Goal: Task Accomplishment & Management: Manage account settings

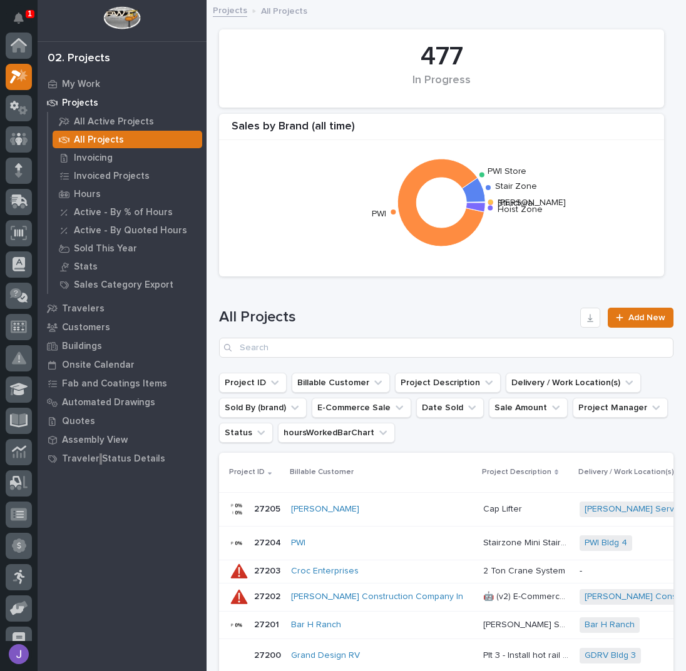
scroll to position [31, 0]
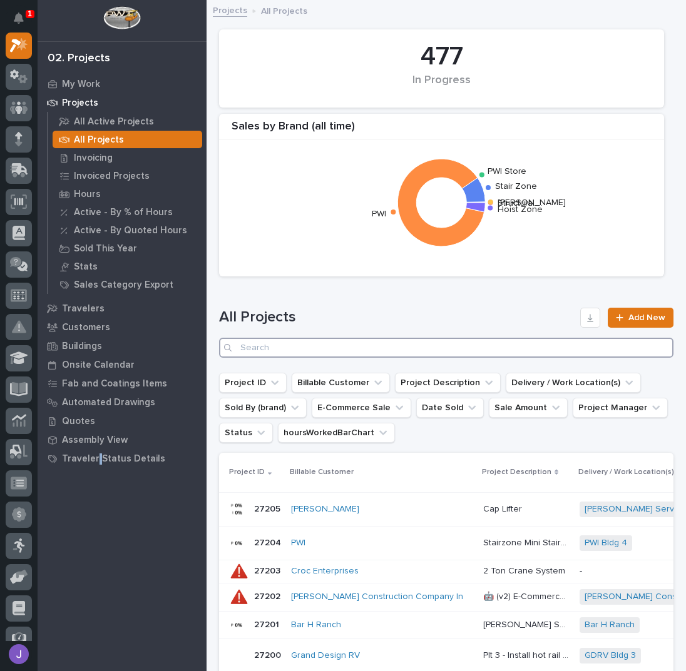
click at [274, 353] on input "Search" at bounding box center [446, 348] width 454 height 20
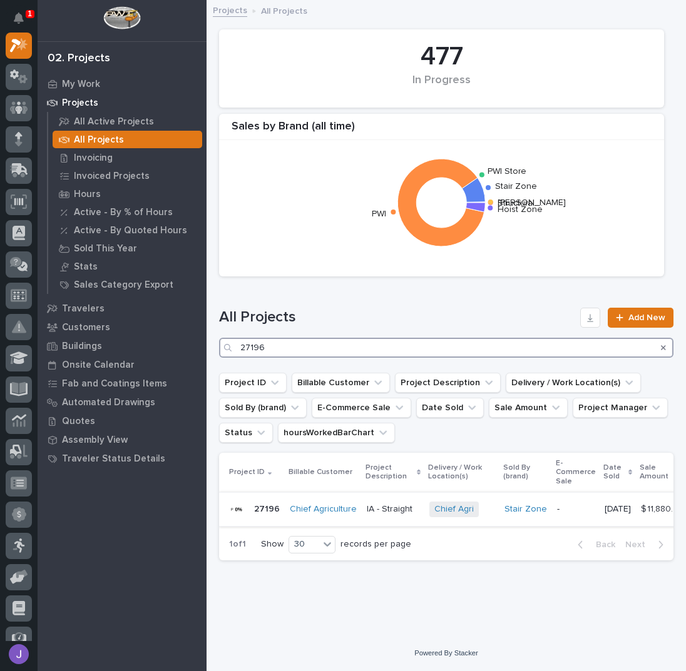
type input "27196"
click at [386, 507] on p "IA - Straight" at bounding box center [391, 508] width 48 height 13
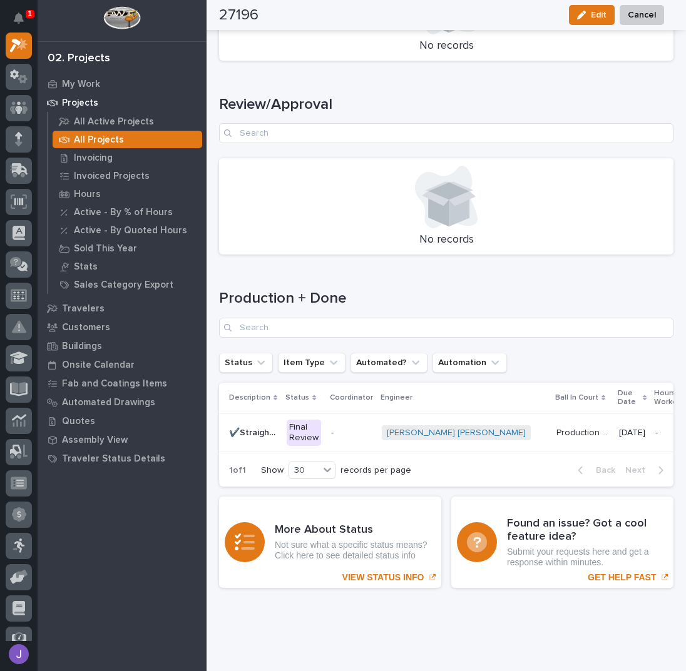
scroll to position [1555, 0]
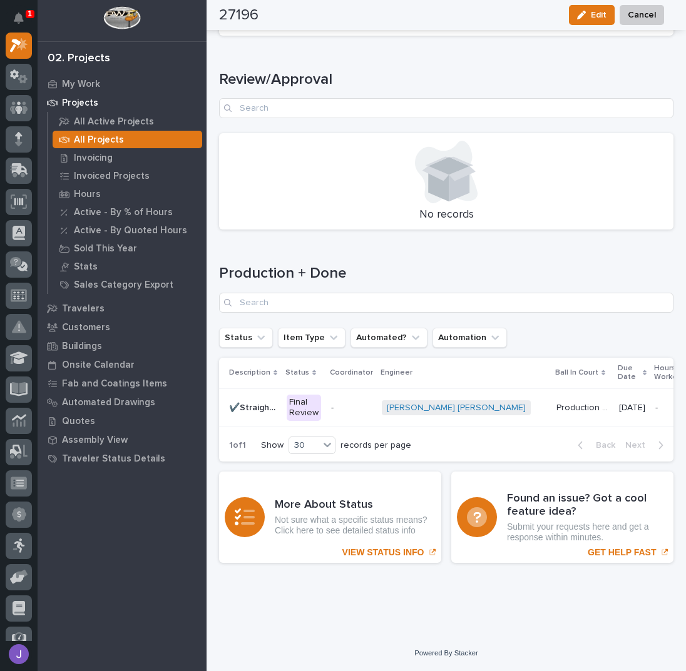
click at [297, 397] on div "Final Review" at bounding box center [304, 408] width 34 height 26
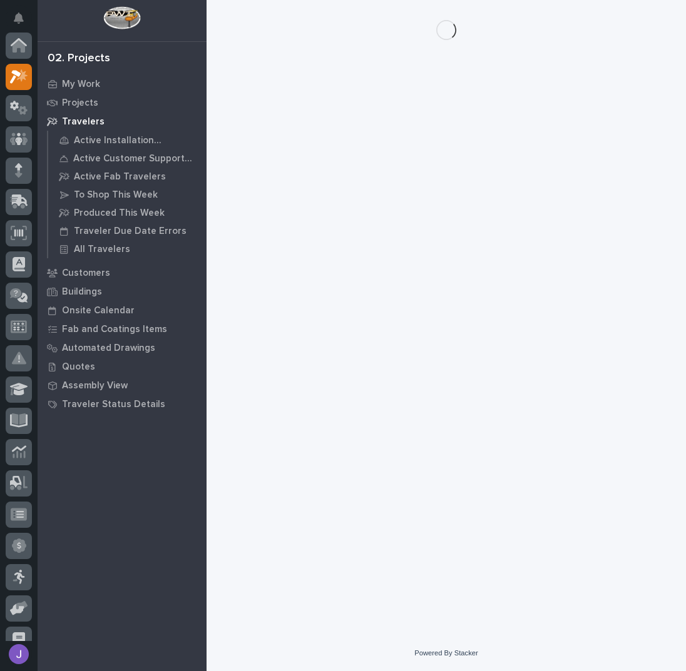
scroll to position [31, 0]
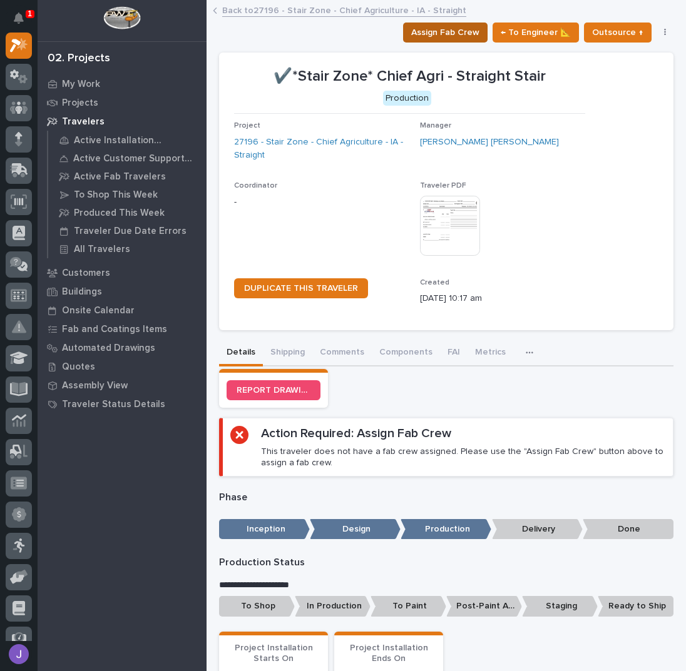
click at [442, 31] on span "Assign Fab Crew" at bounding box center [445, 32] width 68 height 15
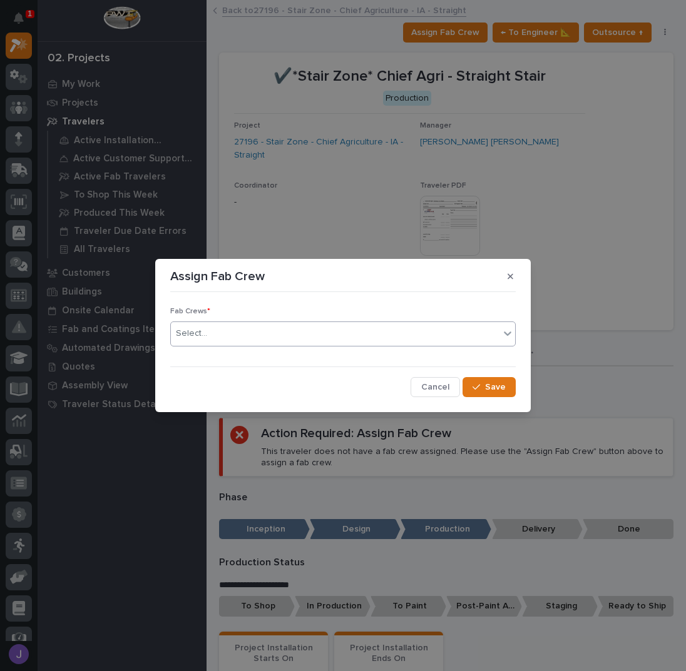
click at [248, 340] on div "Select..." at bounding box center [335, 333] width 328 height 21
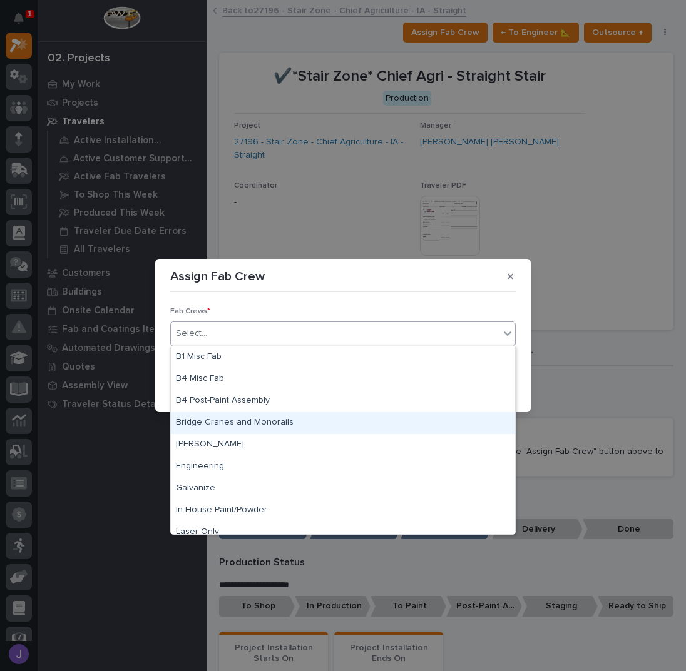
scroll to position [294, 0]
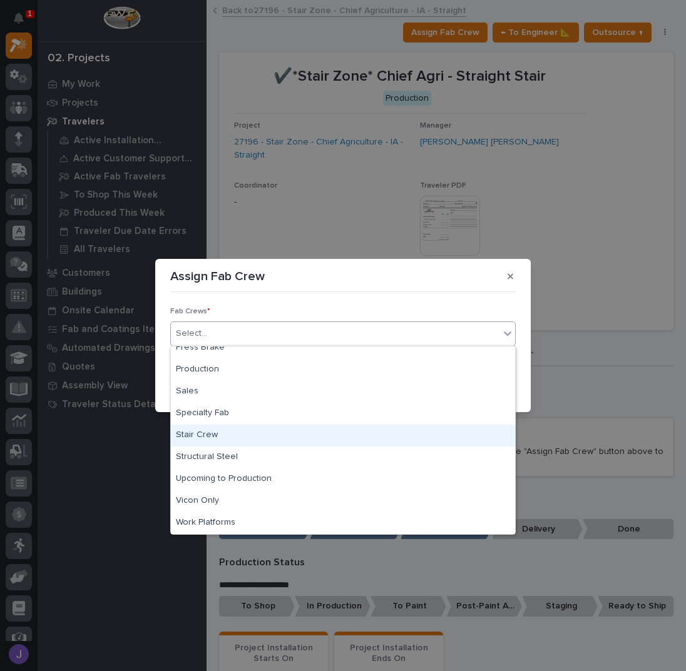
click at [252, 440] on div "Stair Crew" at bounding box center [343, 436] width 344 height 22
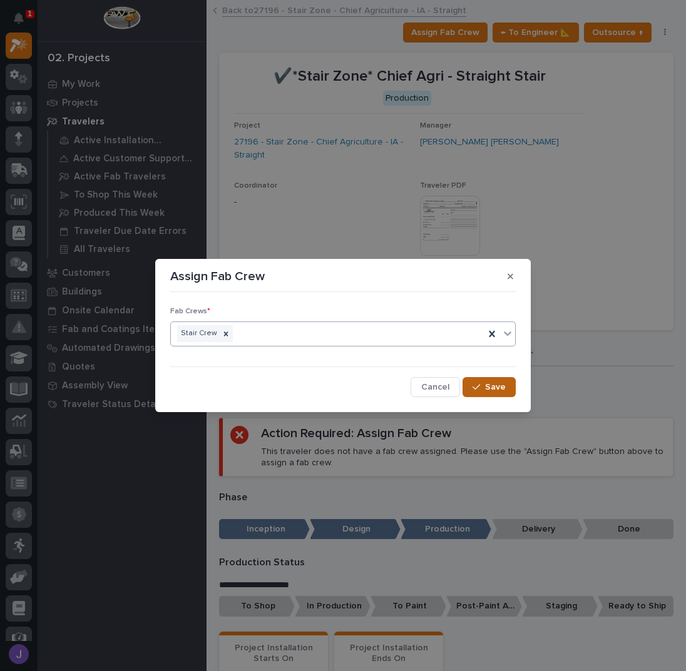
click at [466, 383] on button "Save" at bounding box center [488, 387] width 53 height 20
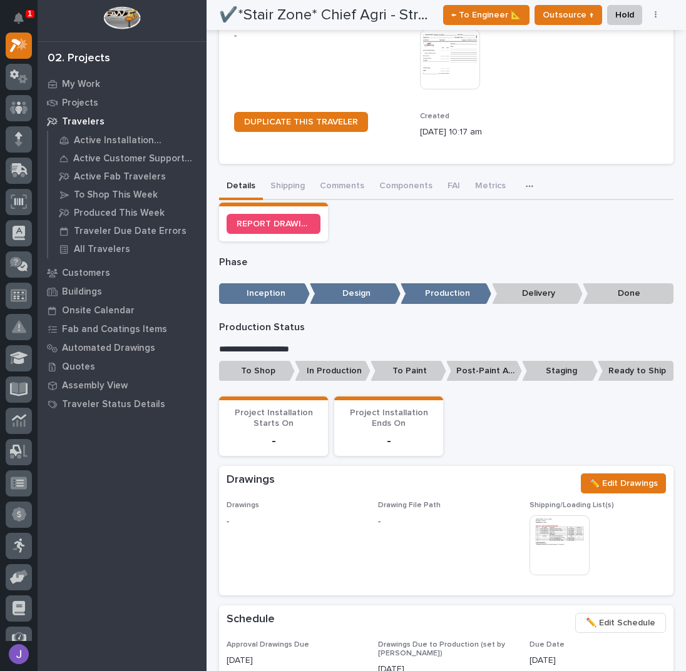
scroll to position [250, 0]
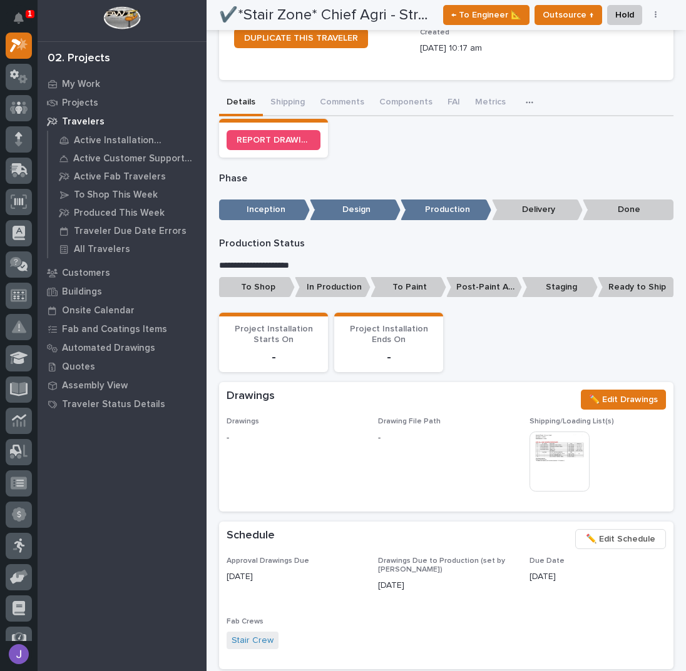
click at [240, 293] on p "To Shop" at bounding box center [257, 287] width 76 height 21
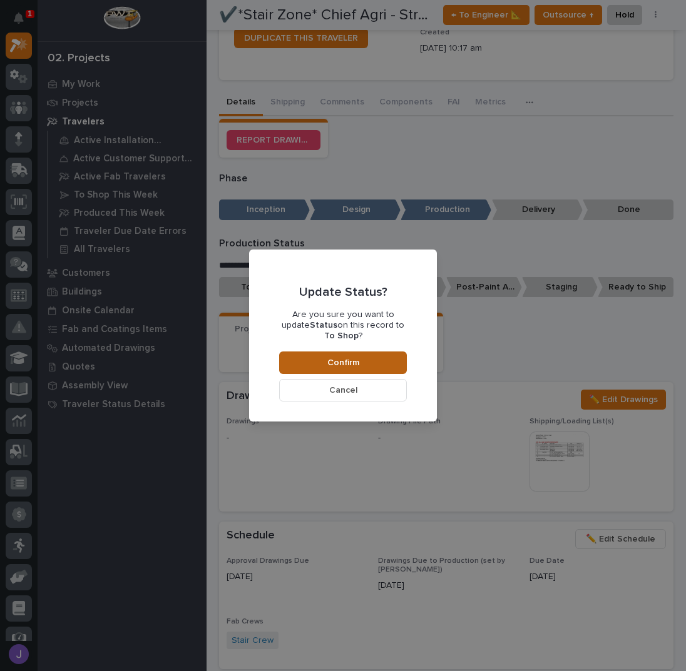
click at [327, 352] on button "Confirm" at bounding box center [343, 363] width 128 height 23
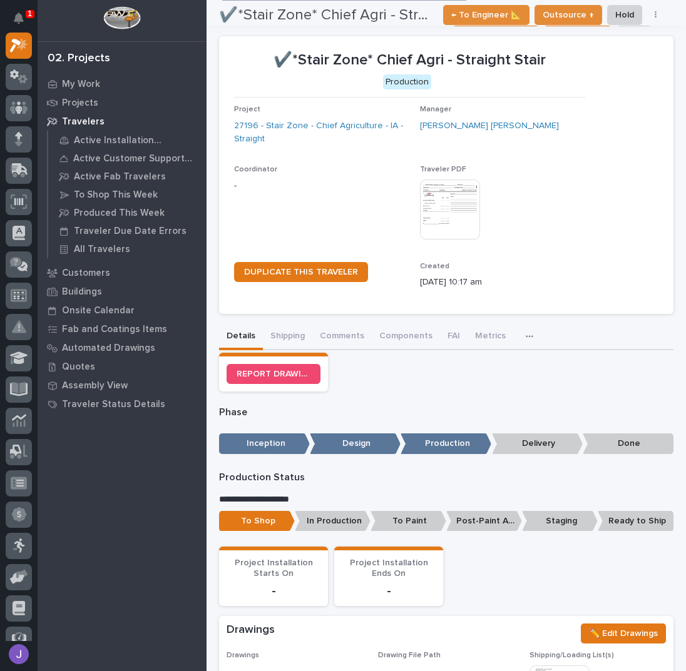
scroll to position [0, 0]
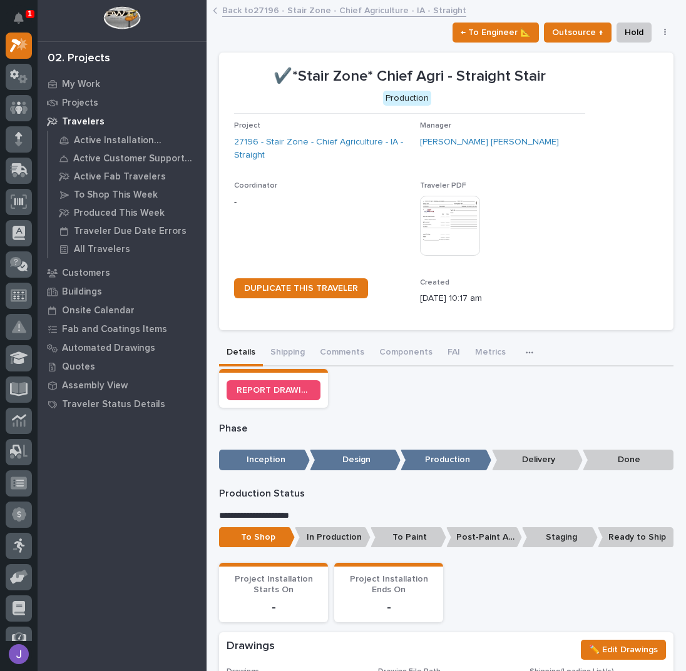
click at [266, 13] on link "Back to 27196 - Stair Zone - Chief Agriculture - IA - Straight" at bounding box center [344, 10] width 244 height 14
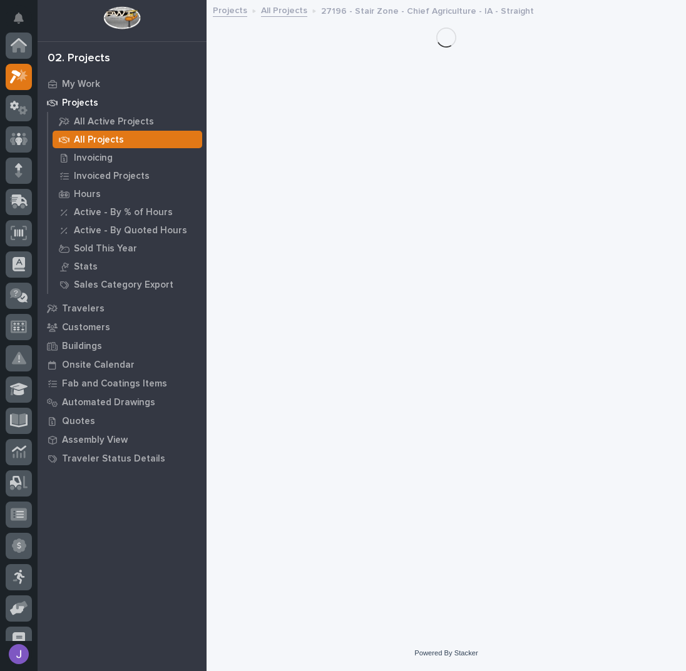
scroll to position [31, 0]
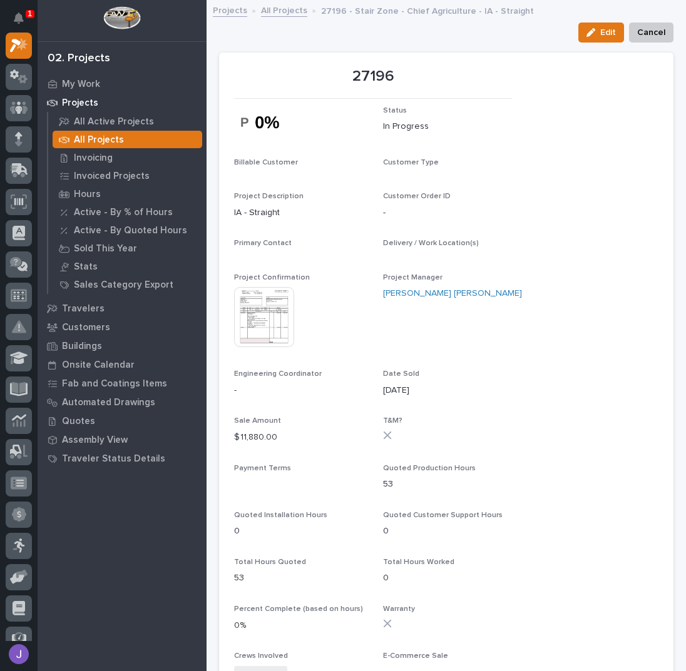
click at [288, 13] on link "All Projects" at bounding box center [284, 10] width 46 height 14
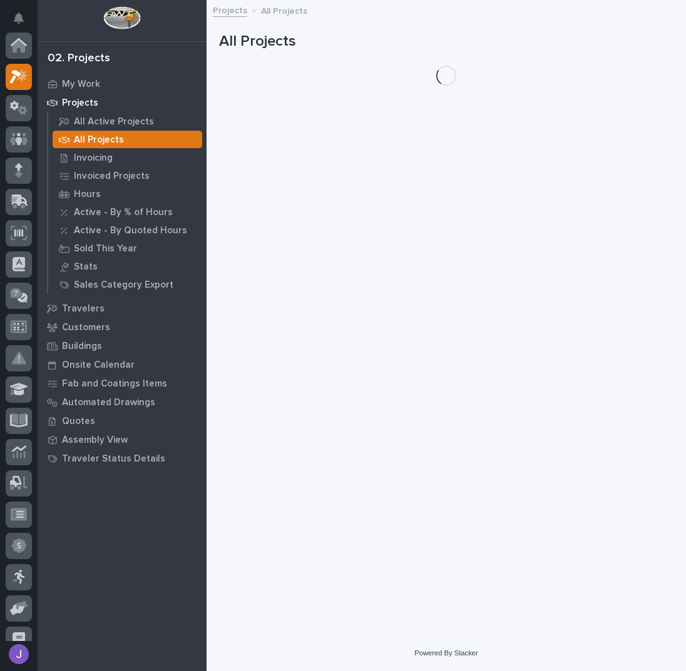
scroll to position [31, 0]
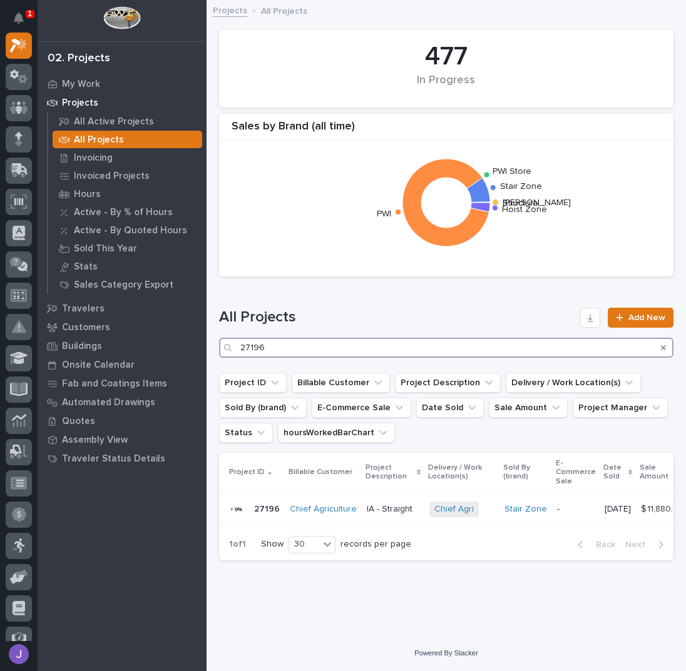
click at [286, 347] on input "27196" at bounding box center [446, 348] width 454 height 20
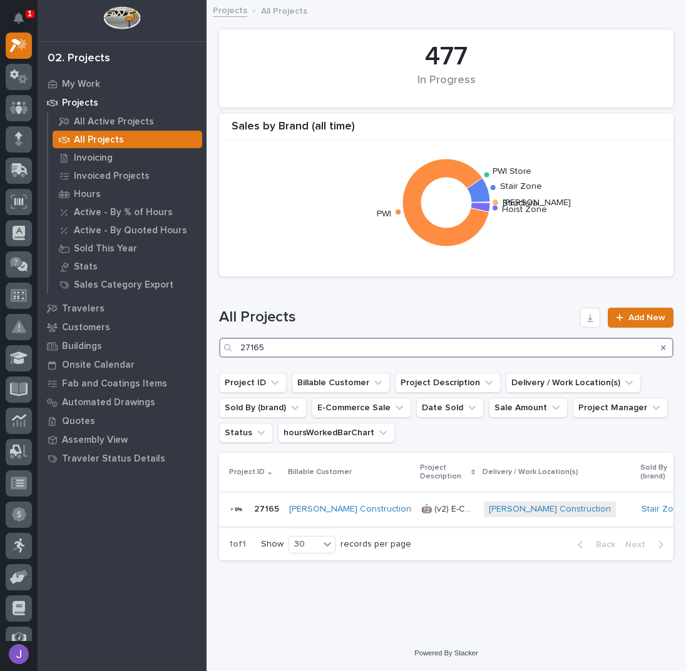
type input "27165"
click at [421, 514] on p "🤖 (v2) E-Commerce Order with Fab Item" at bounding box center [448, 508] width 55 height 13
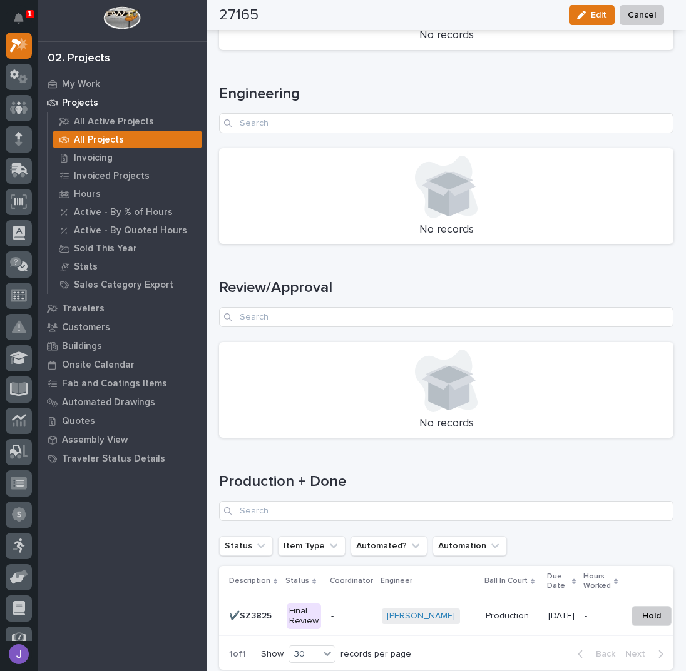
scroll to position [1618, 0]
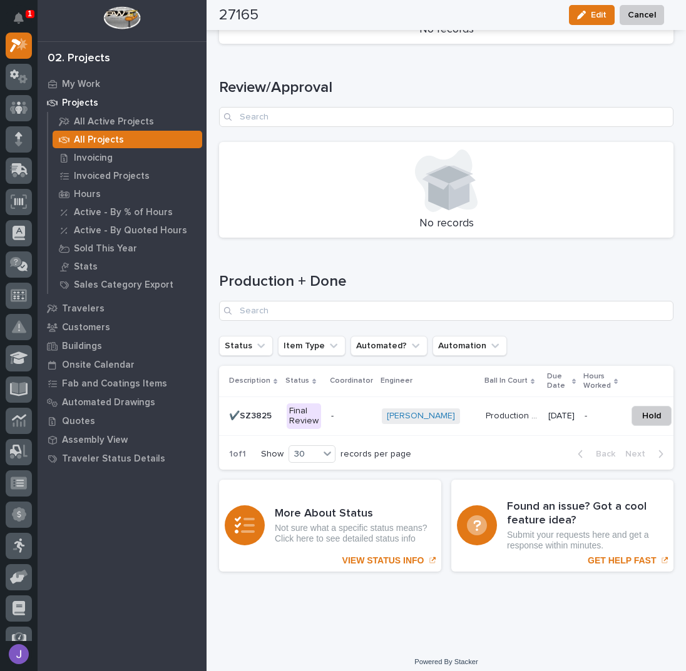
click at [308, 404] on div "Final Review" at bounding box center [304, 417] width 34 height 26
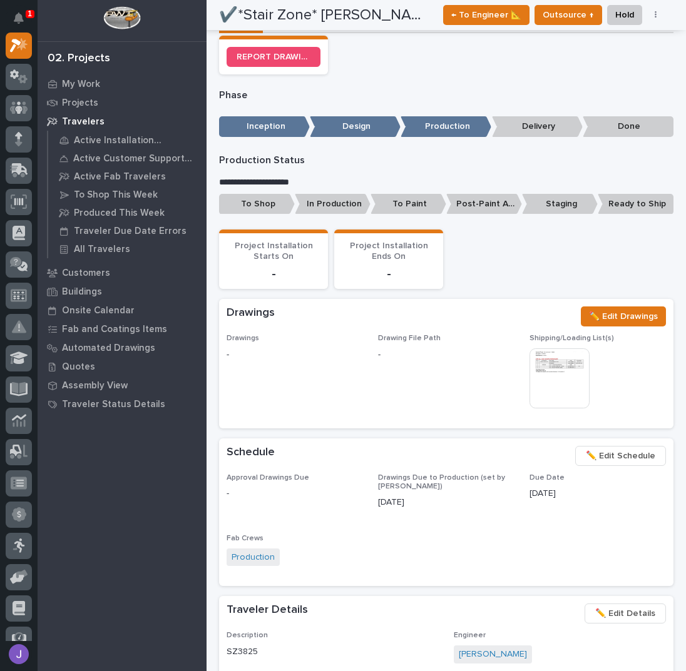
scroll to position [250, 0]
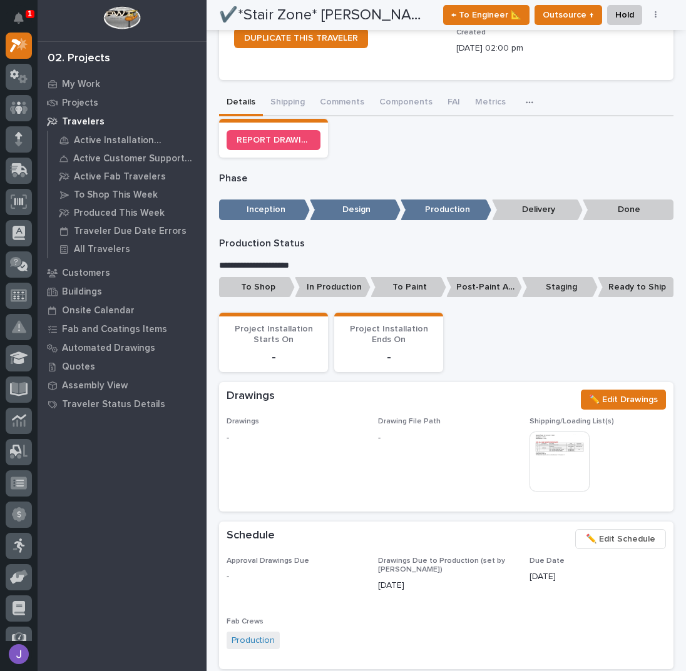
click at [258, 285] on p "To Shop" at bounding box center [257, 287] width 76 height 21
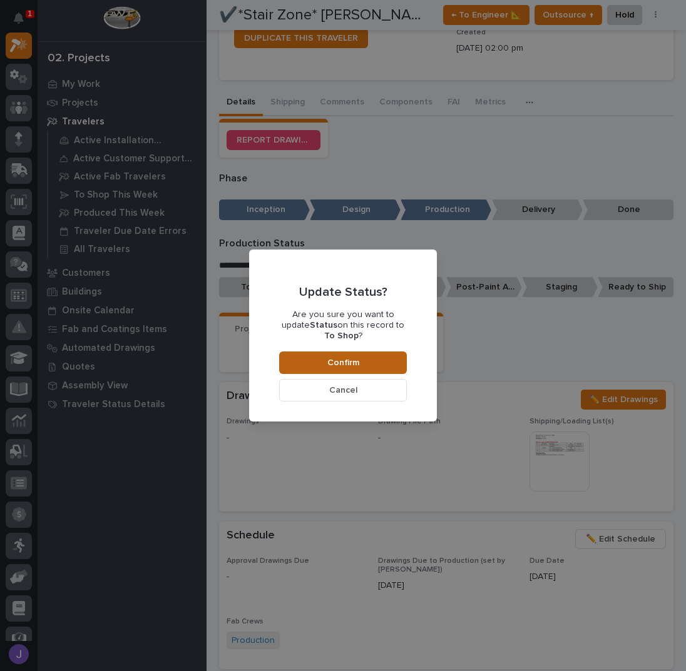
click at [339, 352] on button "Confirm" at bounding box center [343, 363] width 128 height 23
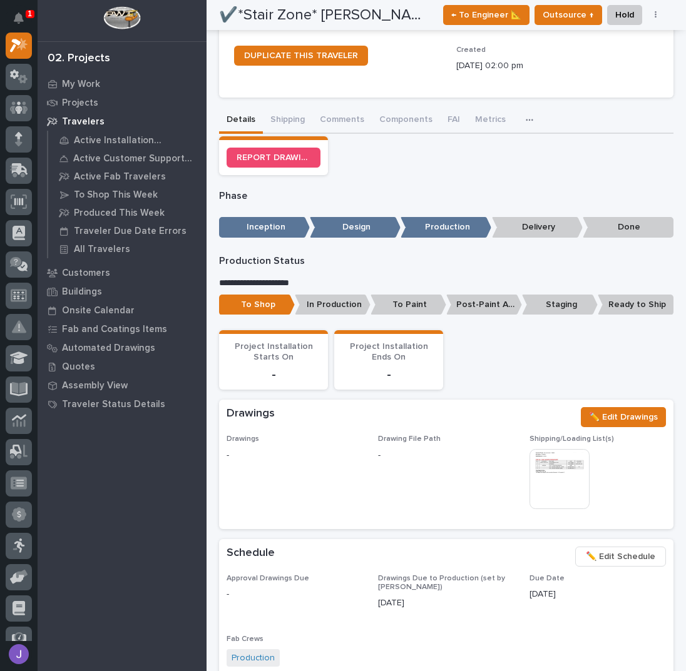
scroll to position [0, 0]
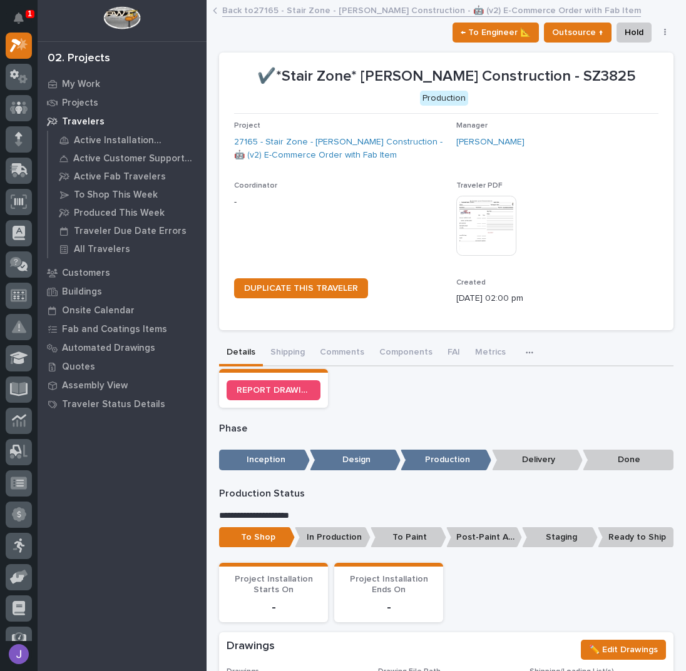
click at [247, 9] on link "Back to 27165 - Stair Zone - [PERSON_NAME] Construction - 🤖 (v2) E-Commerce Ord…" at bounding box center [431, 10] width 419 height 14
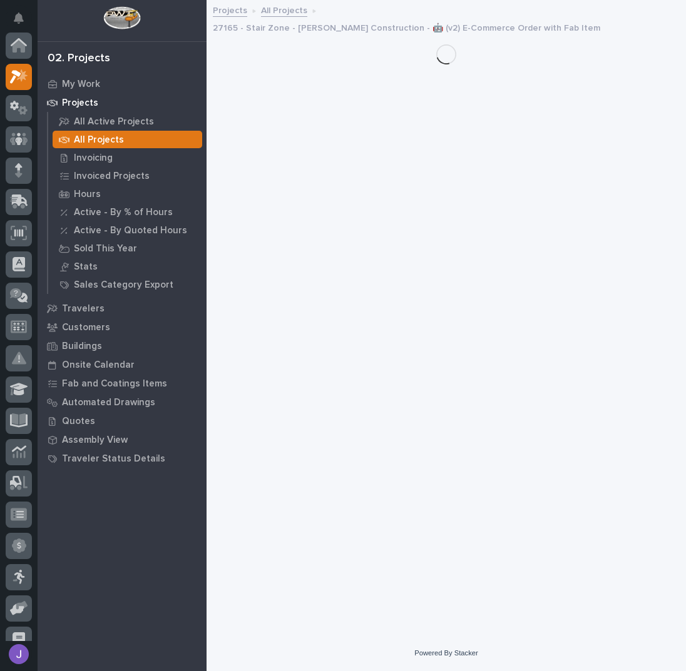
scroll to position [31, 0]
click at [283, 11] on link "All Projects" at bounding box center [284, 10] width 46 height 14
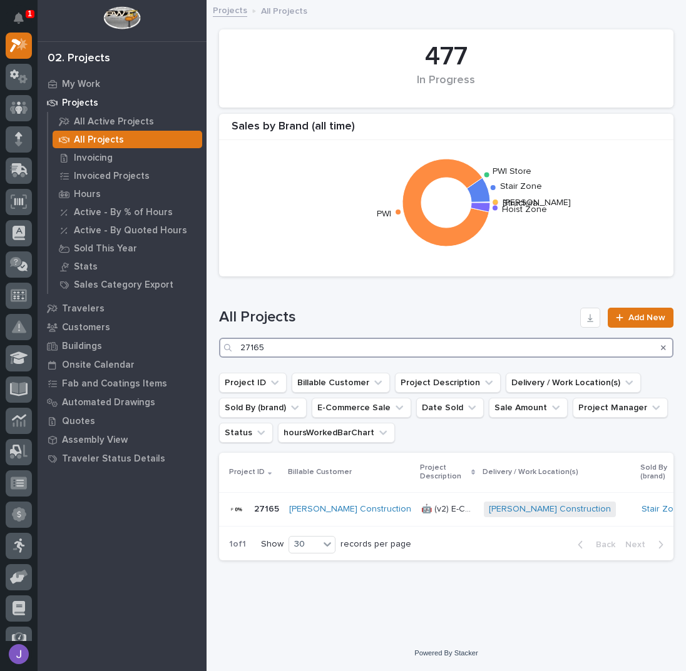
click at [286, 350] on input "27165" at bounding box center [446, 348] width 454 height 20
type input "2"
type input "27132"
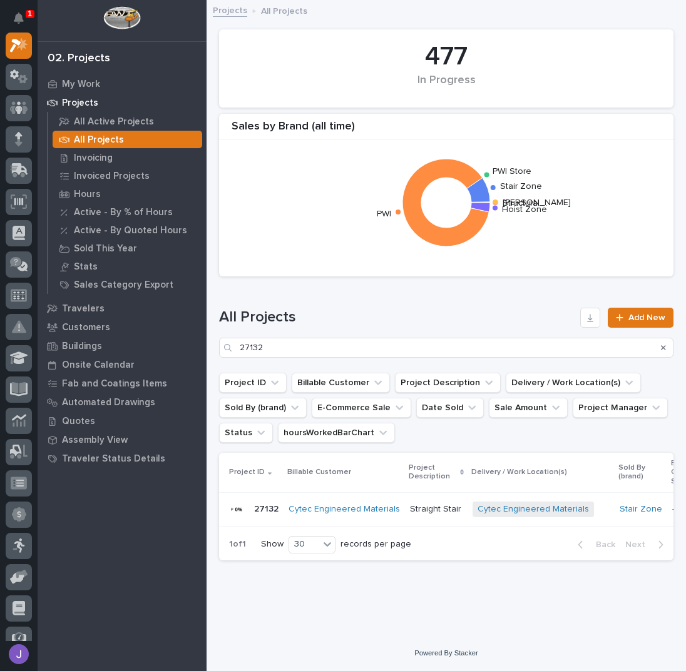
click at [445, 508] on p "Straight Stair" at bounding box center [437, 508] width 54 height 13
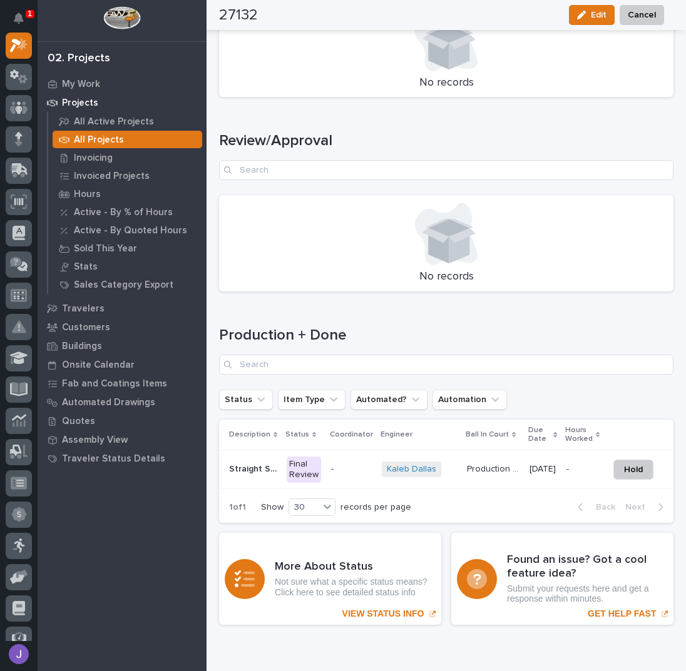
scroll to position [1502, 0]
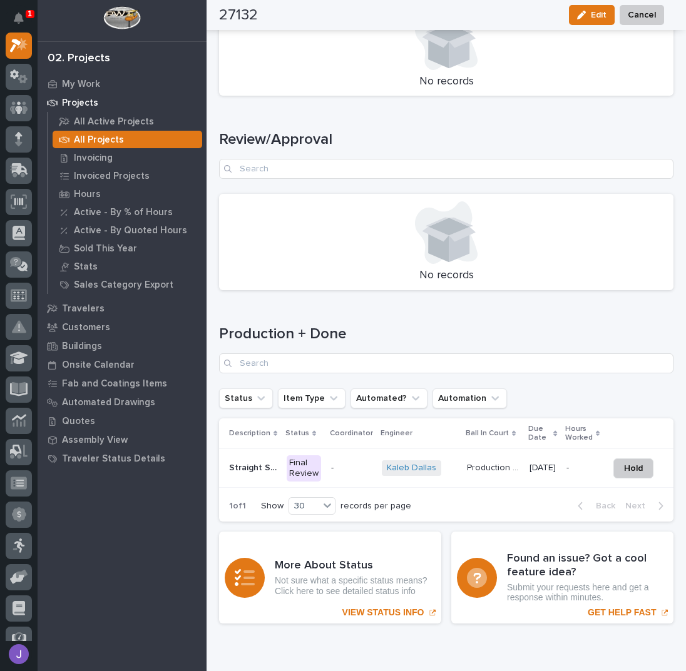
click at [298, 468] on div "Final Review" at bounding box center [304, 468] width 34 height 26
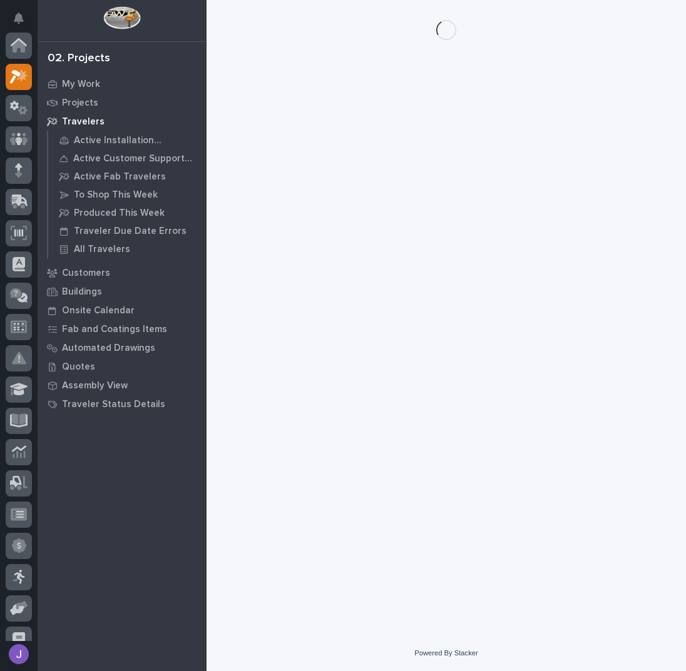
scroll to position [31, 0]
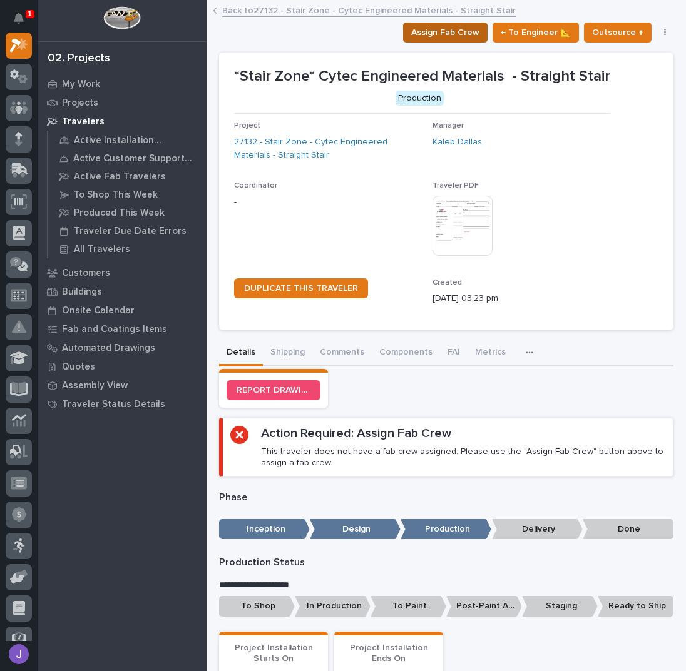
click at [434, 29] on span "Assign Fab Crew" at bounding box center [445, 32] width 68 height 15
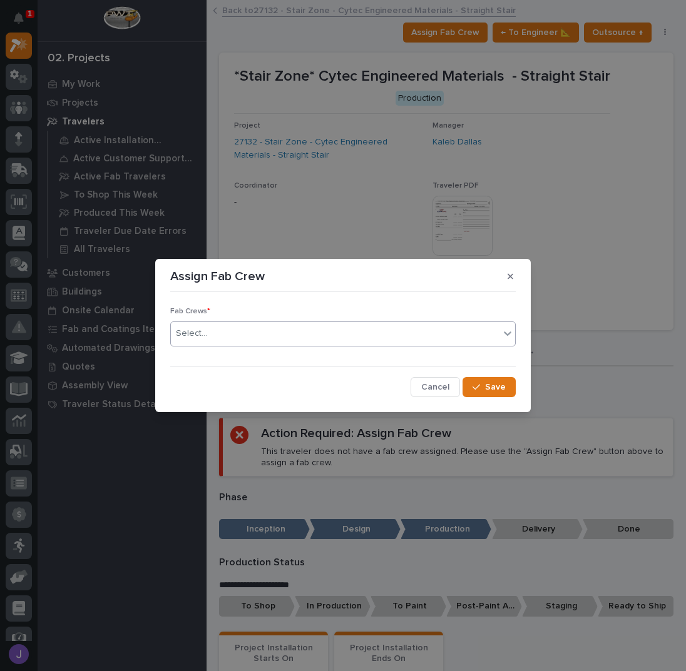
click at [213, 325] on div "Select..." at bounding box center [335, 333] width 328 height 21
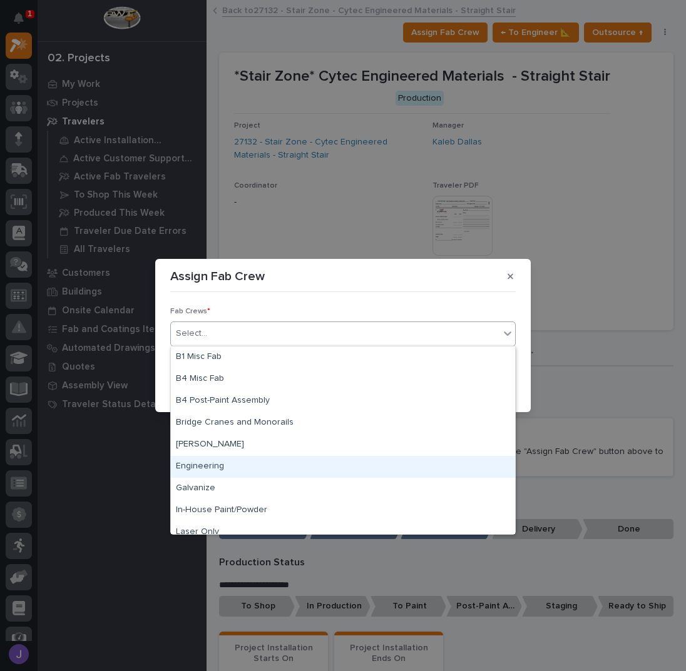
scroll to position [294, 0]
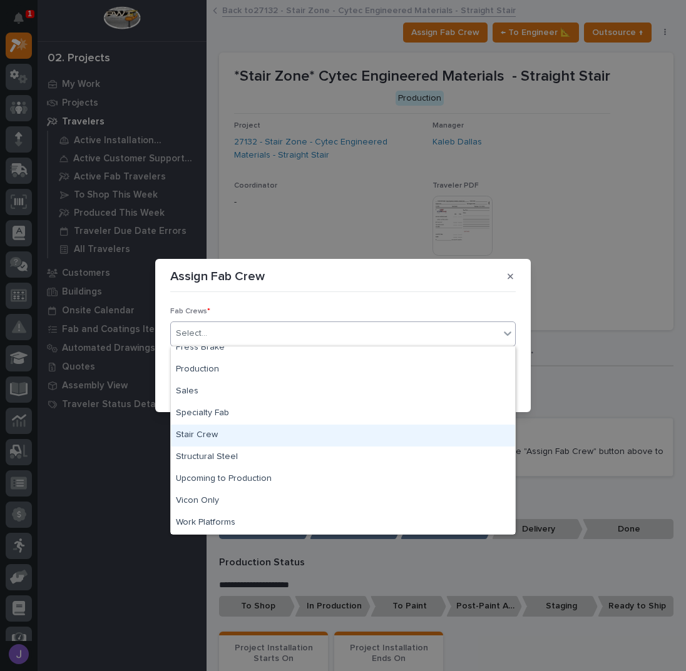
click at [204, 427] on div "Stair Crew" at bounding box center [343, 436] width 344 height 22
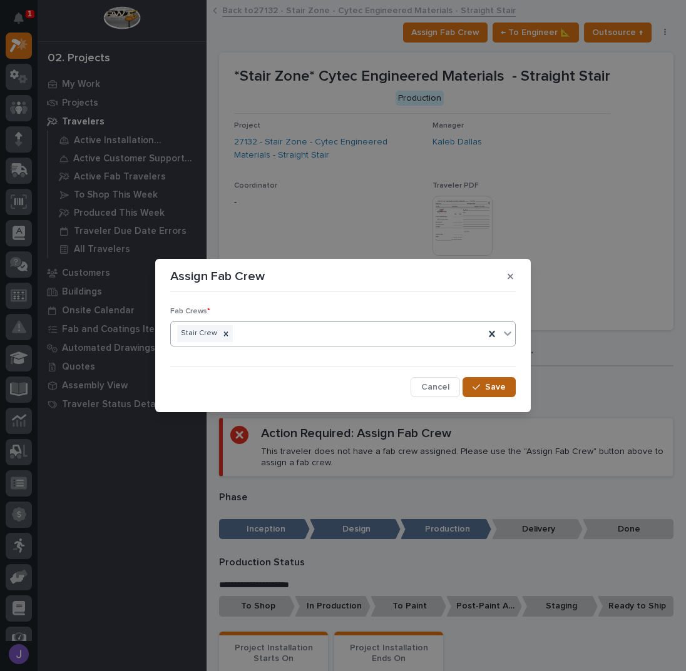
click at [492, 387] on span "Save" at bounding box center [495, 387] width 21 height 11
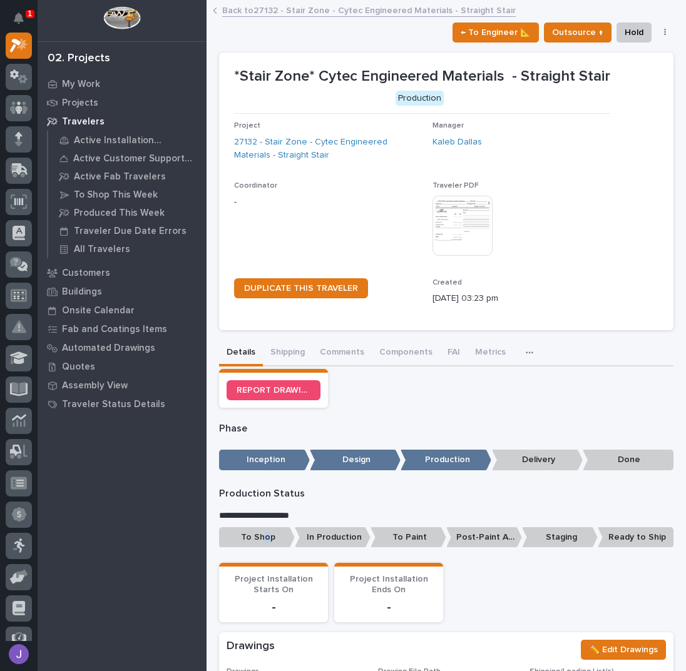
click at [265, 534] on p "To Shop" at bounding box center [257, 537] width 76 height 21
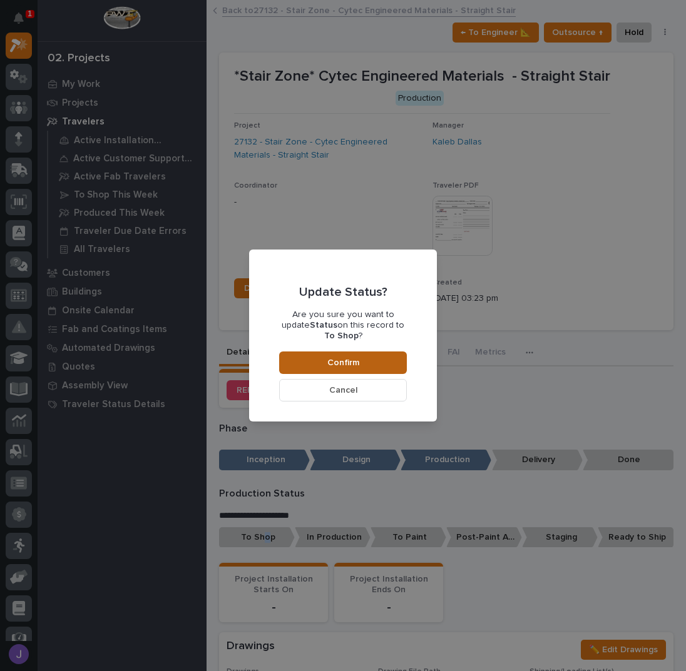
click at [359, 356] on button "Confirm" at bounding box center [343, 363] width 128 height 23
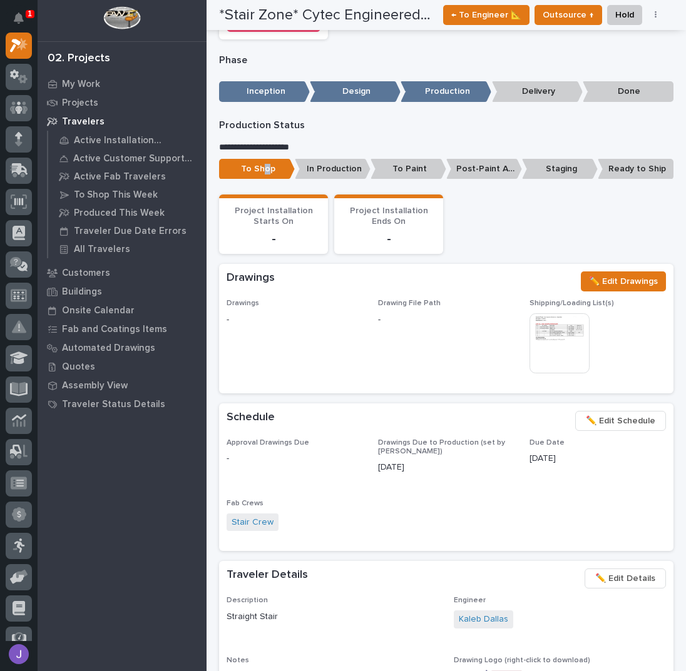
scroll to position [0, 0]
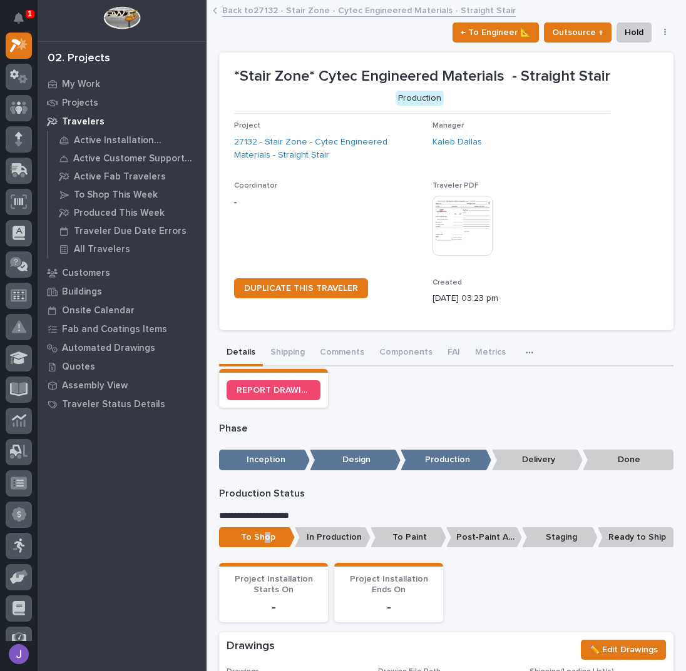
click at [272, 6] on link "Back to 27132 - Stair Zone - Cytec Engineered Materials - Straight Stair" at bounding box center [368, 10] width 293 height 14
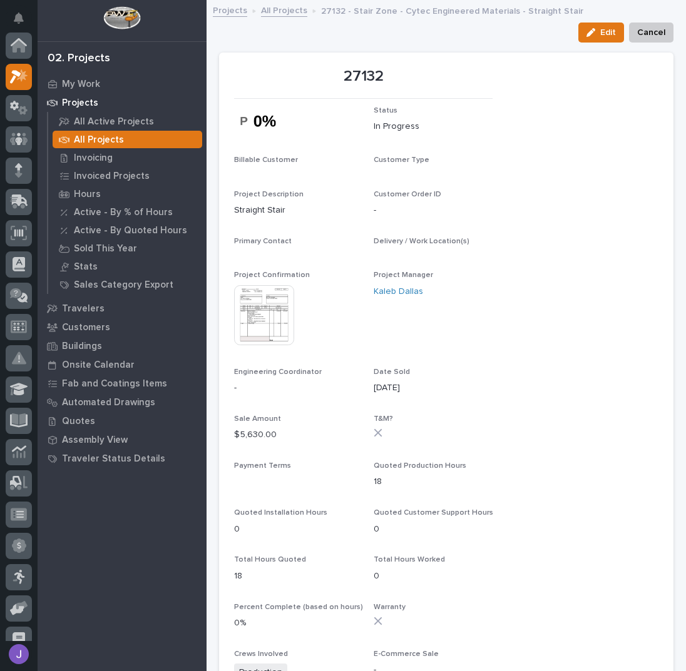
scroll to position [31, 0]
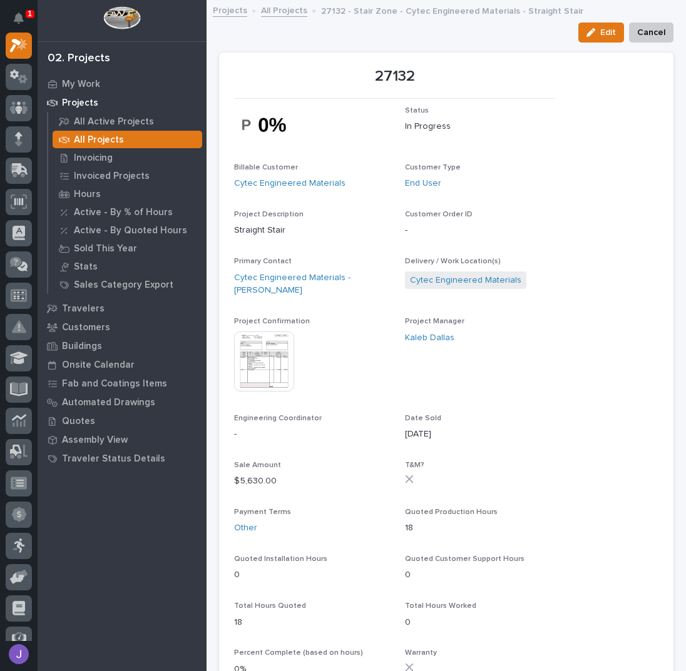
click at [290, 10] on link "All Projects" at bounding box center [284, 10] width 46 height 14
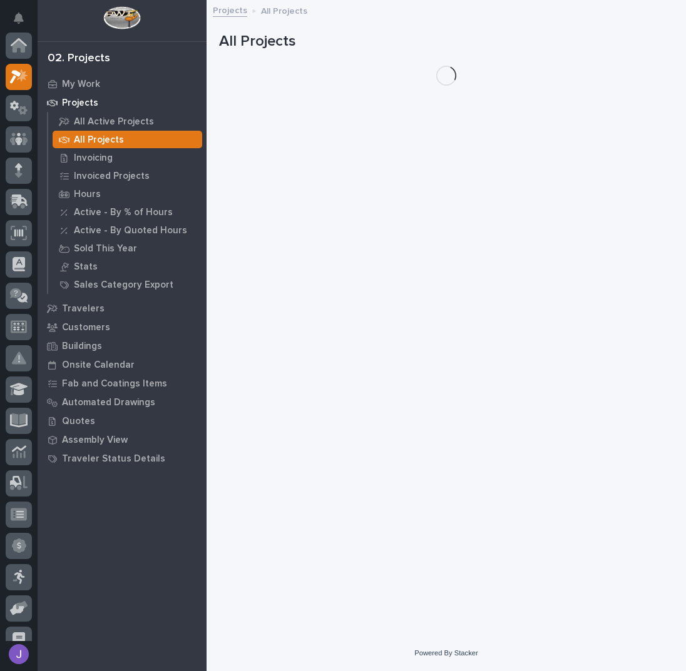
scroll to position [31, 0]
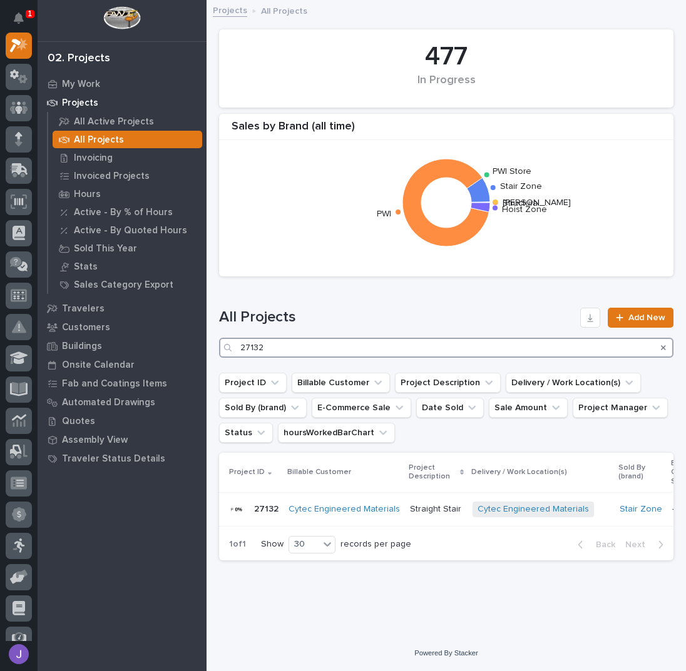
click at [307, 345] on input "27132" at bounding box center [446, 348] width 454 height 20
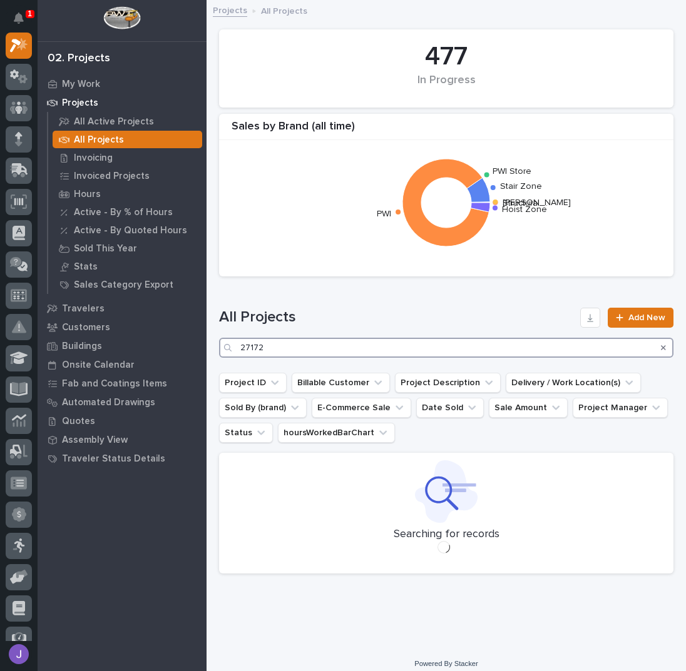
type input "27172"
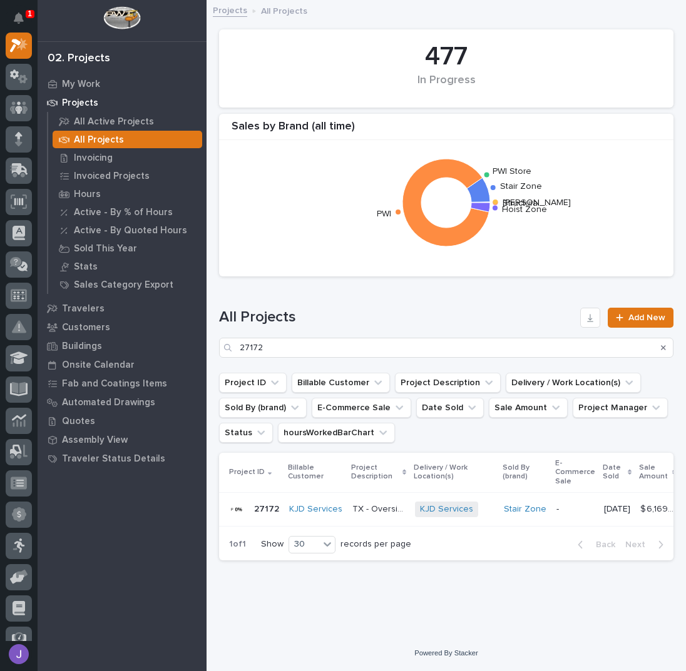
click at [366, 508] on p "TX - Oversized Straight Stair" at bounding box center [379, 508] width 55 height 13
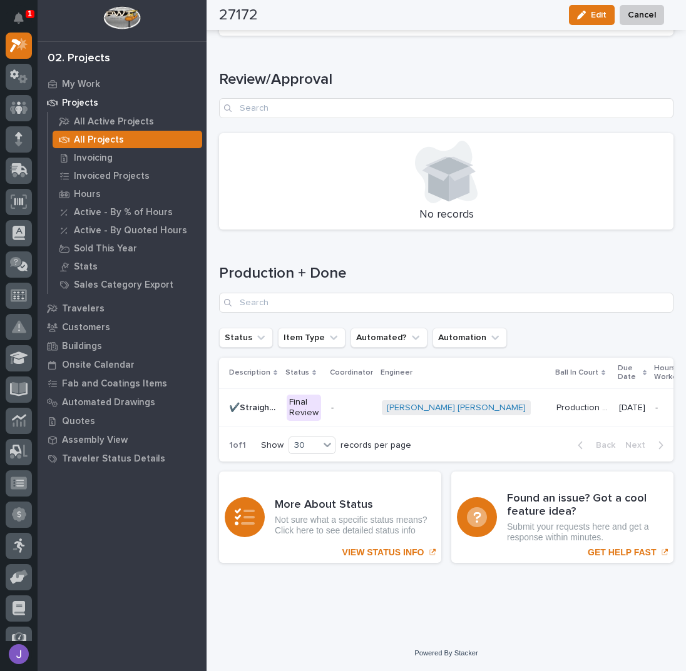
scroll to position [1600, 0]
click at [303, 399] on div "Final Review" at bounding box center [304, 408] width 34 height 26
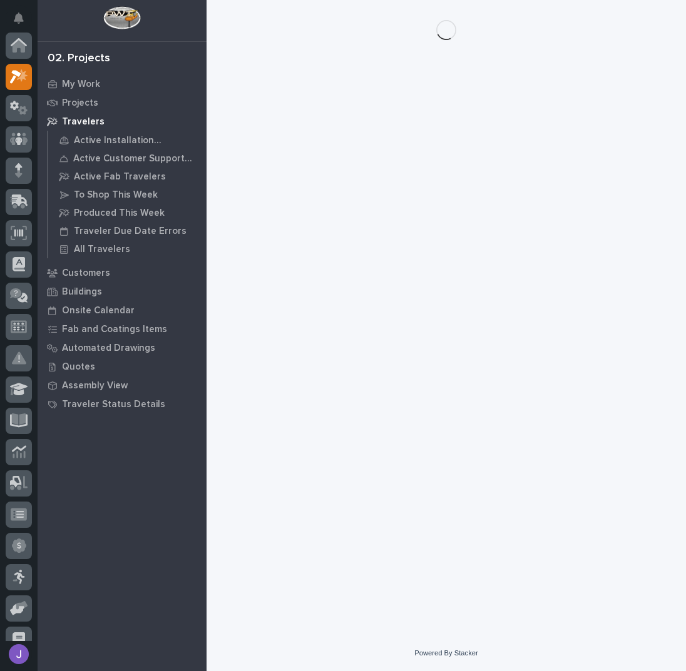
scroll to position [31, 0]
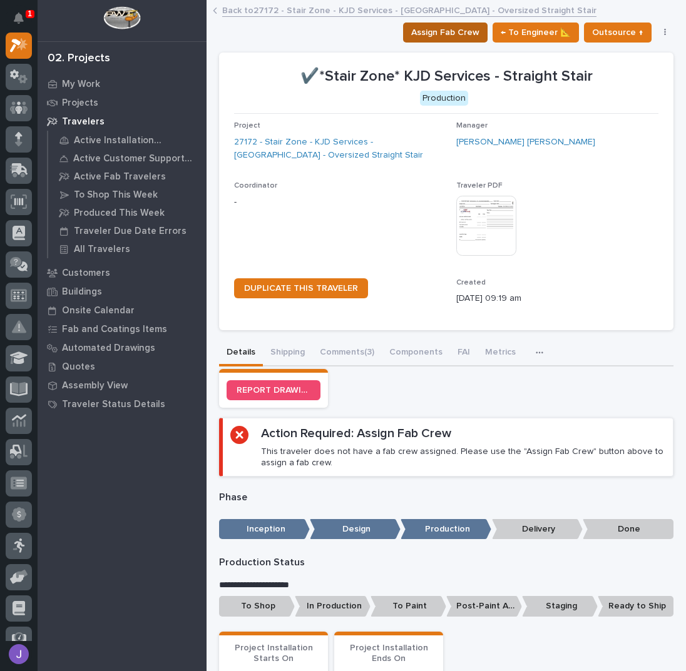
click at [432, 37] on span "Assign Fab Crew" at bounding box center [445, 32] width 68 height 15
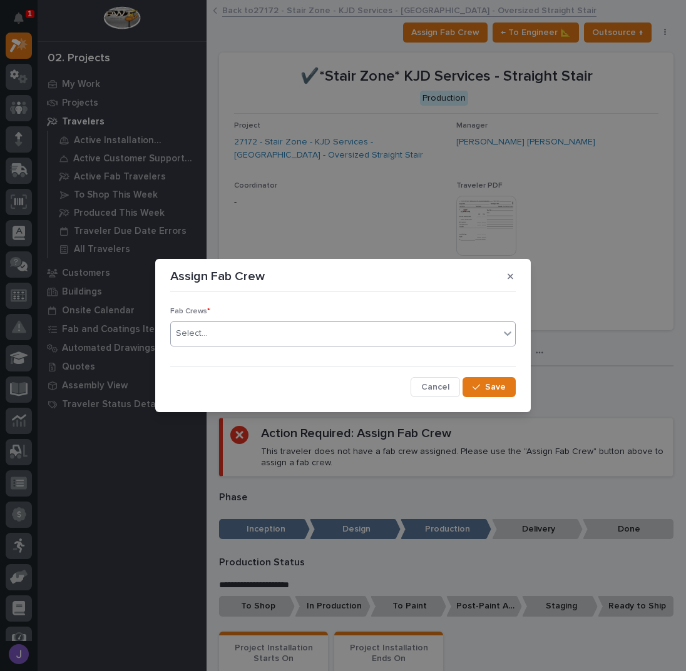
click at [248, 337] on div "Select..." at bounding box center [335, 333] width 328 height 21
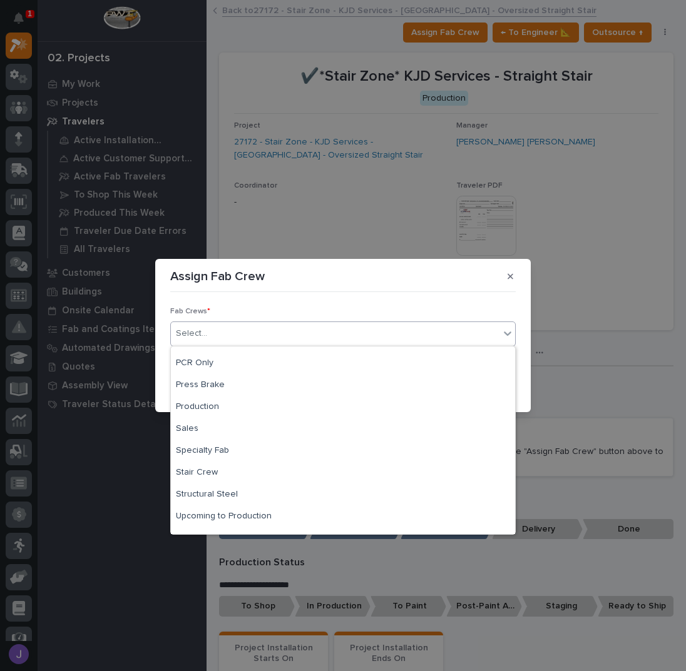
scroll to position [294, 0]
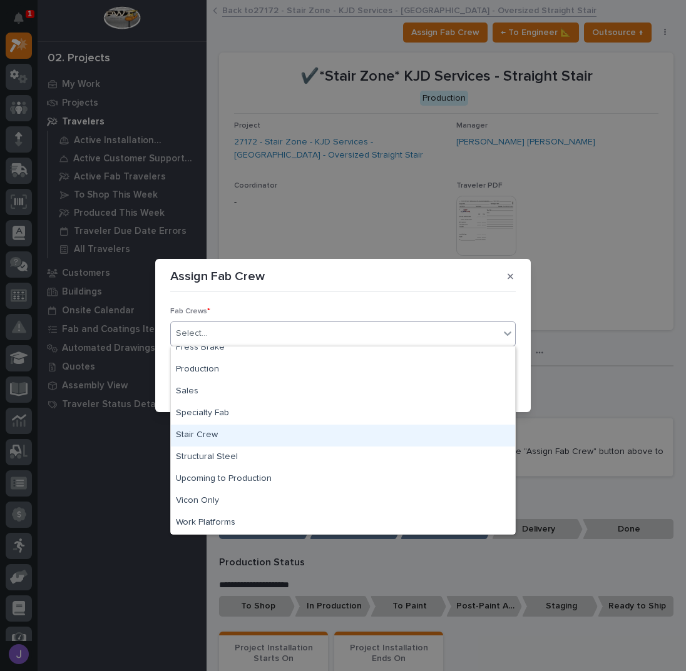
click at [202, 437] on div "Stair Crew" at bounding box center [343, 436] width 344 height 22
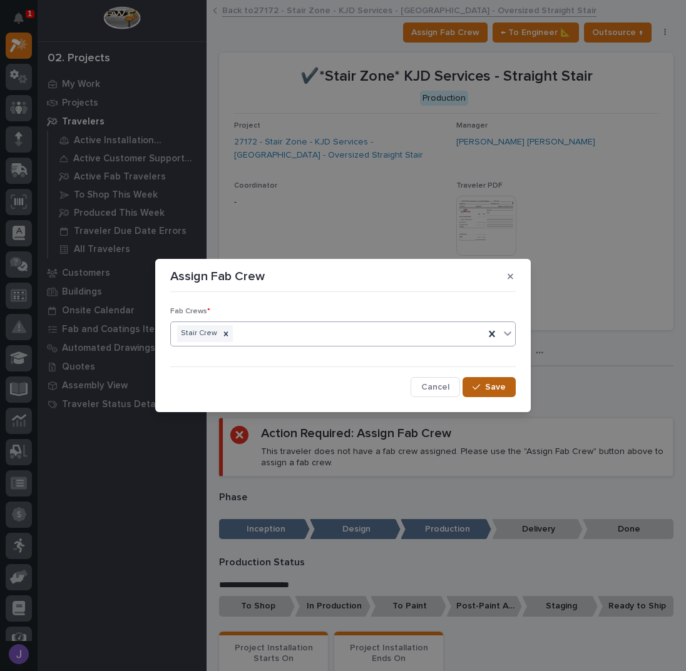
click at [477, 382] on button "Save" at bounding box center [488, 387] width 53 height 20
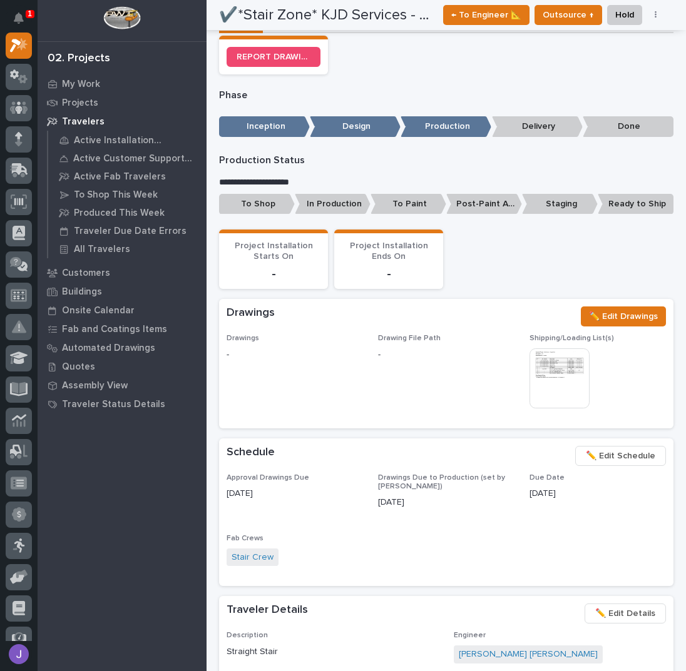
scroll to position [0, 0]
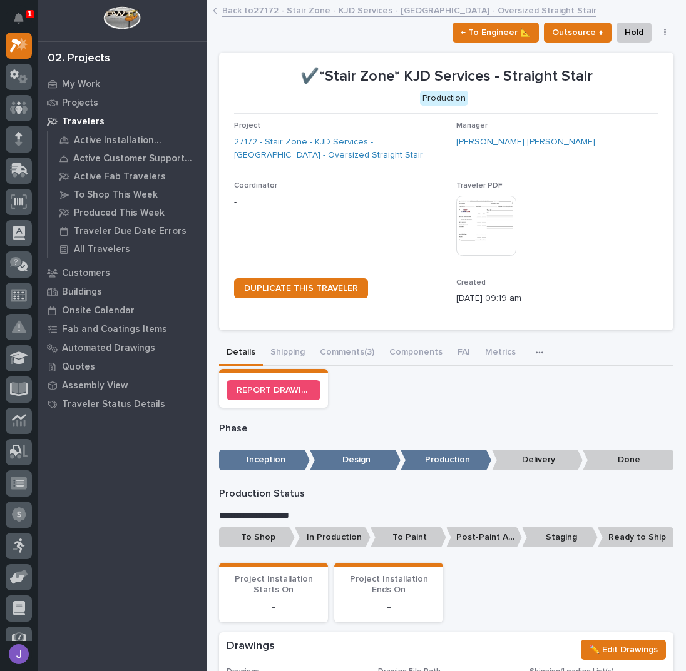
click at [266, 11] on link "Back to 27172 - Stair Zone - KJD Services - [GEOGRAPHIC_DATA] - Oversized Strai…" at bounding box center [409, 10] width 374 height 14
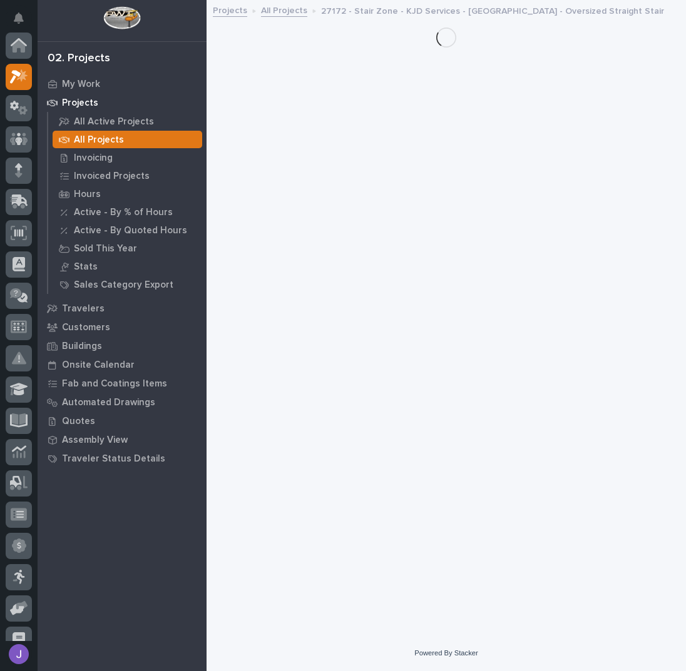
scroll to position [31, 0]
click at [280, 9] on link "All Projects" at bounding box center [284, 10] width 46 height 14
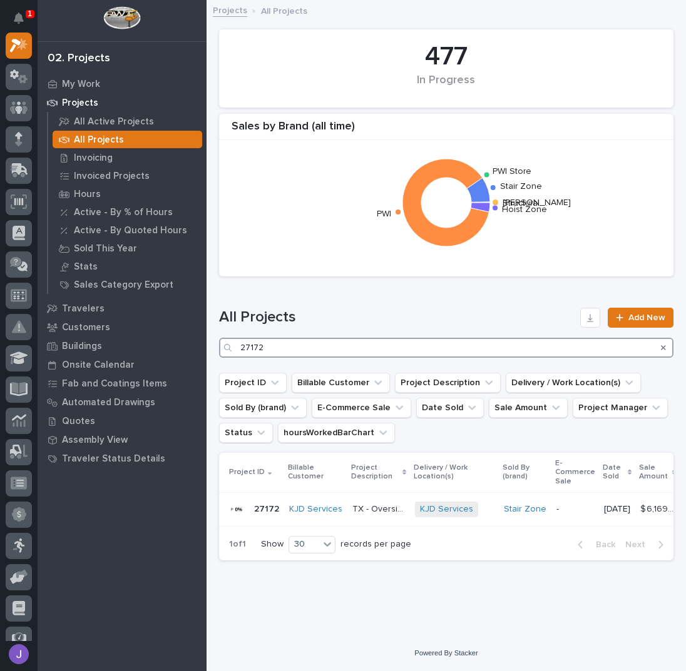
click at [283, 347] on input "27172" at bounding box center [446, 348] width 454 height 20
type input "2"
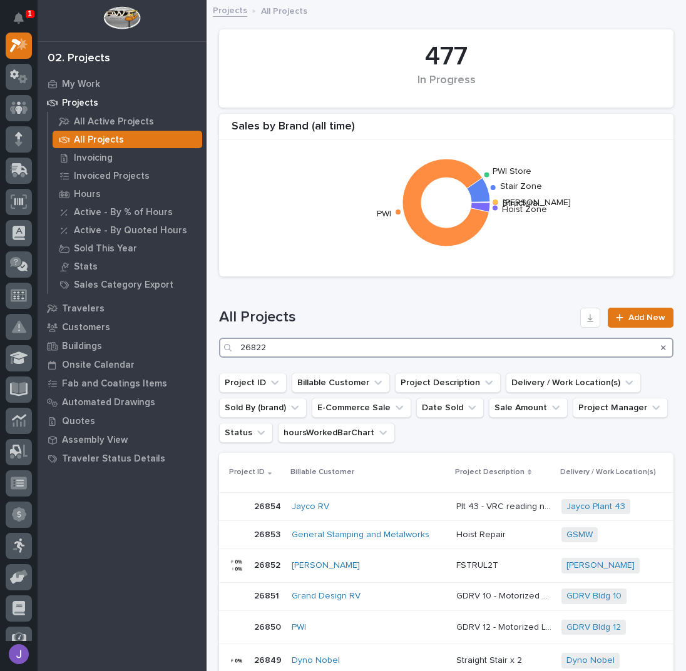
type input "26822"
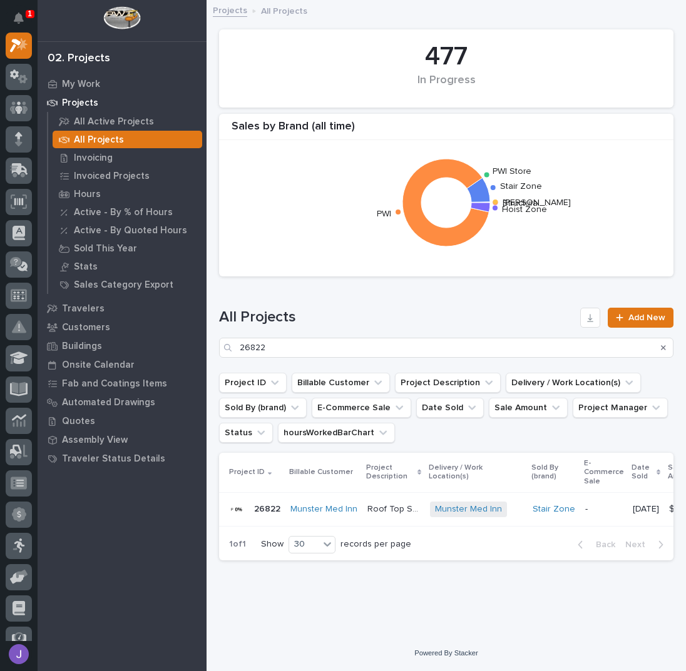
click at [384, 513] on p "Roof Top Straight Stair" at bounding box center [394, 508] width 55 height 13
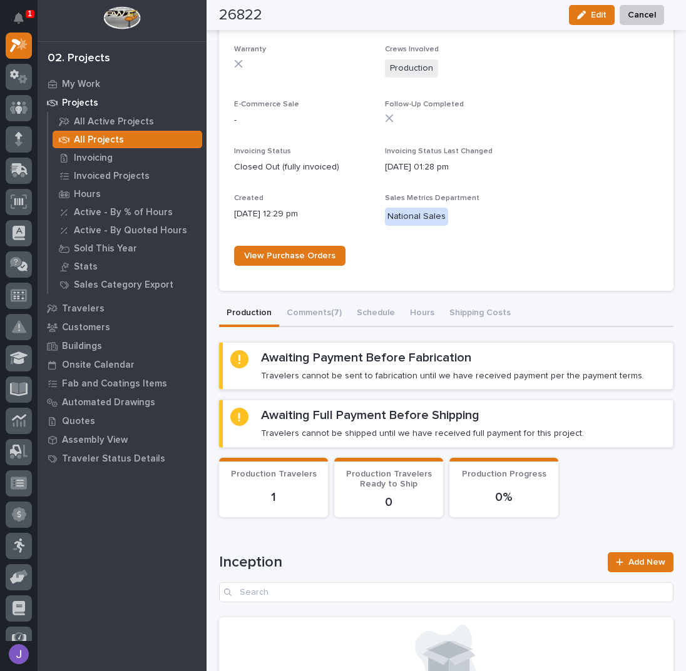
scroll to position [667, 0]
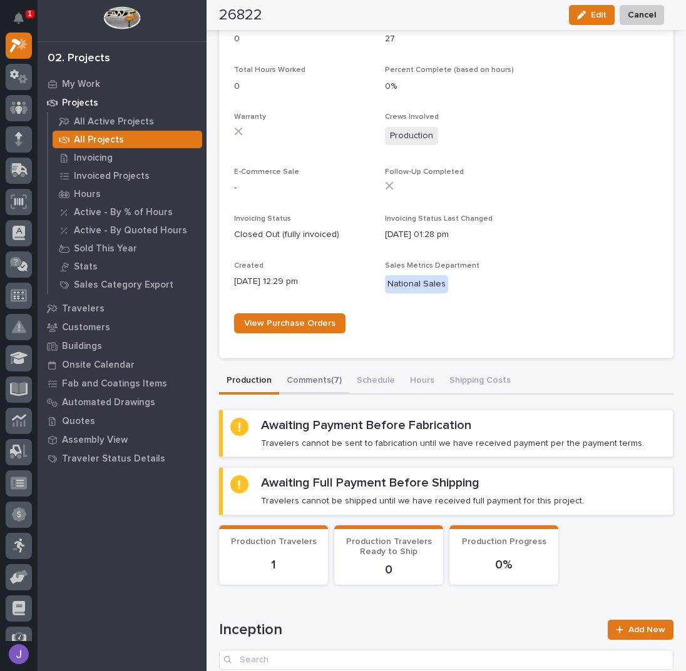
click at [307, 285] on div "Created [DATE] 12:29 pm" at bounding box center [304, 280] width 141 height 37
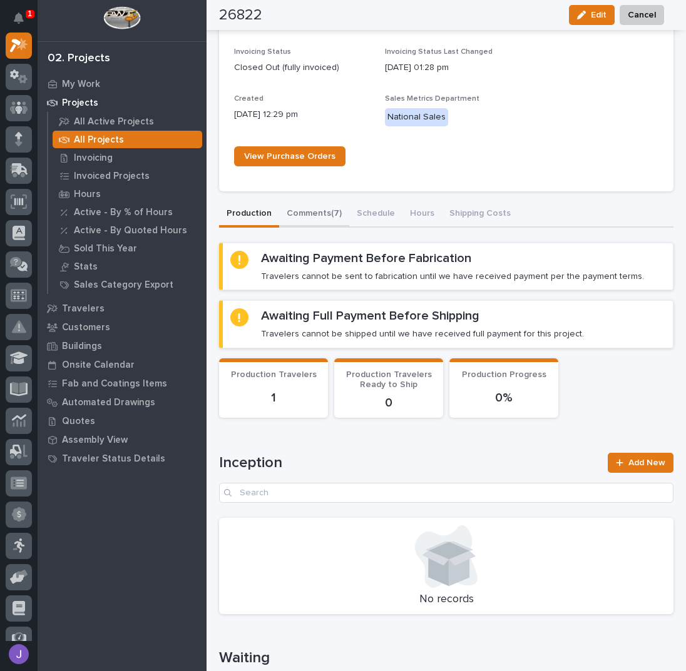
click at [304, 210] on div "26822 Status In Progress Billable Customer Munster Med Inn Customer Type End Us…" at bounding box center [446, 427] width 454 height 2270
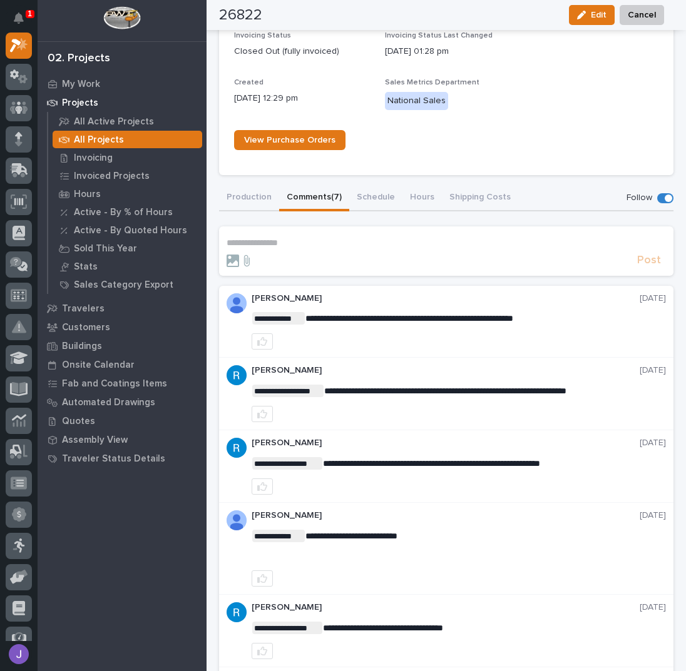
scroll to position [752, 0]
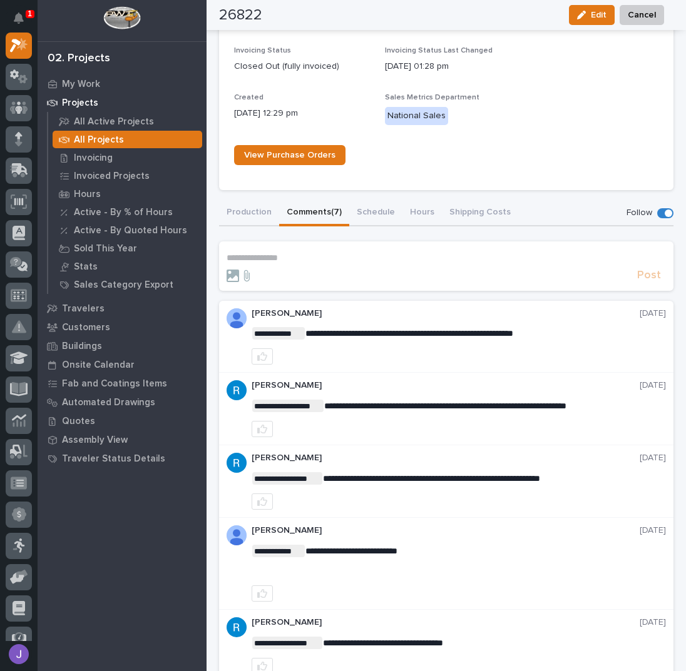
click at [300, 253] on p "**********" at bounding box center [445, 258] width 439 height 11
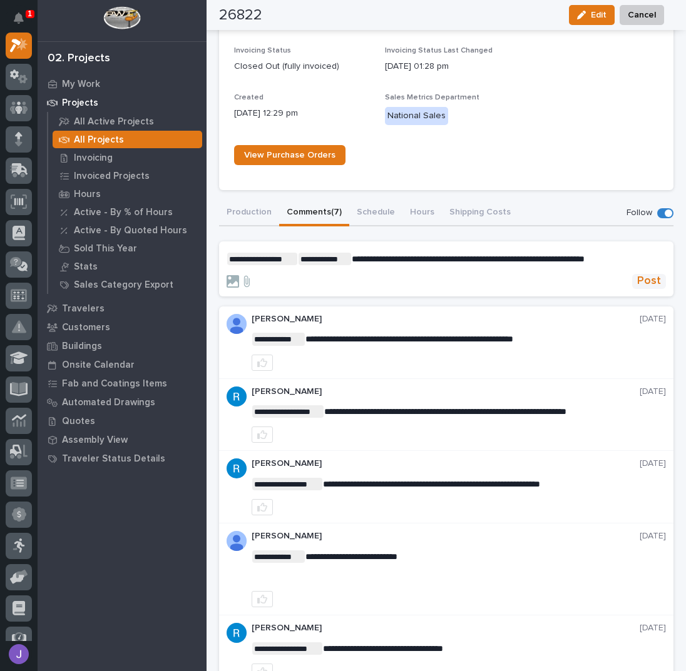
drag, startPoint x: 643, startPoint y: 268, endPoint x: 631, endPoint y: 275, distance: 13.5
click at [643, 274] on span "Post" at bounding box center [649, 281] width 24 height 14
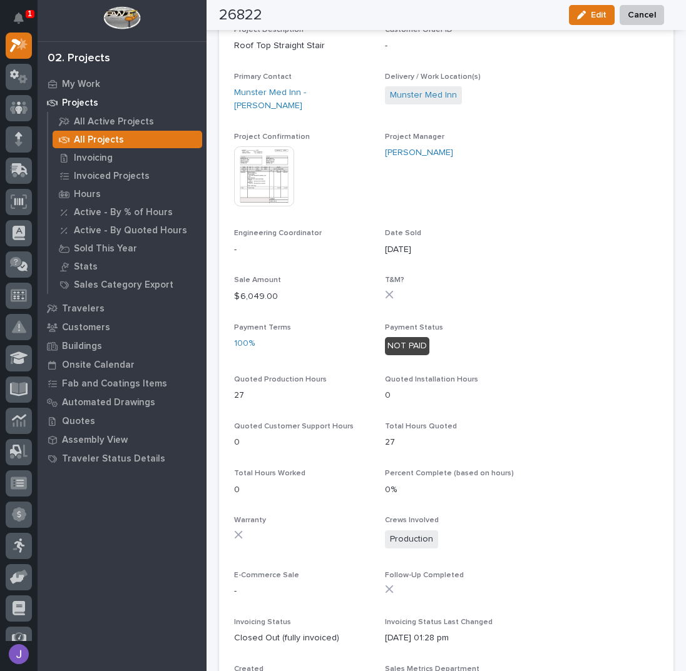
scroll to position [0, 0]
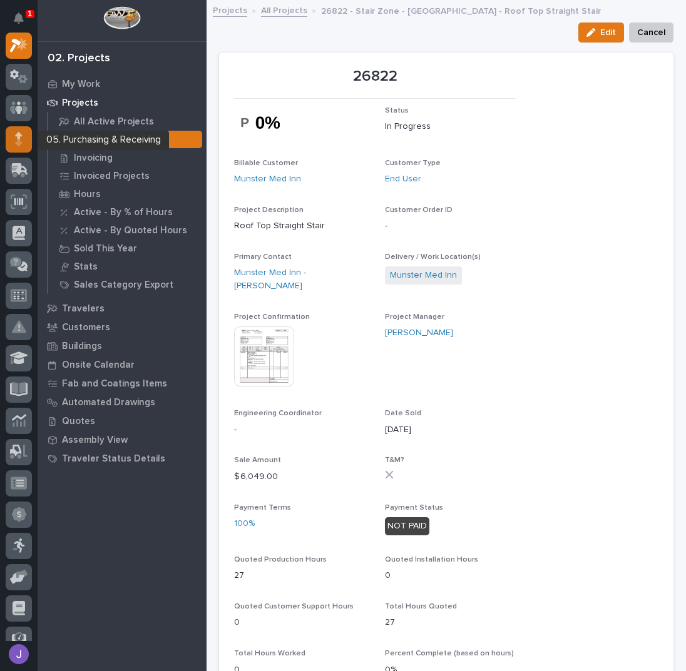
click at [22, 138] on icon at bounding box center [19, 139] width 8 height 14
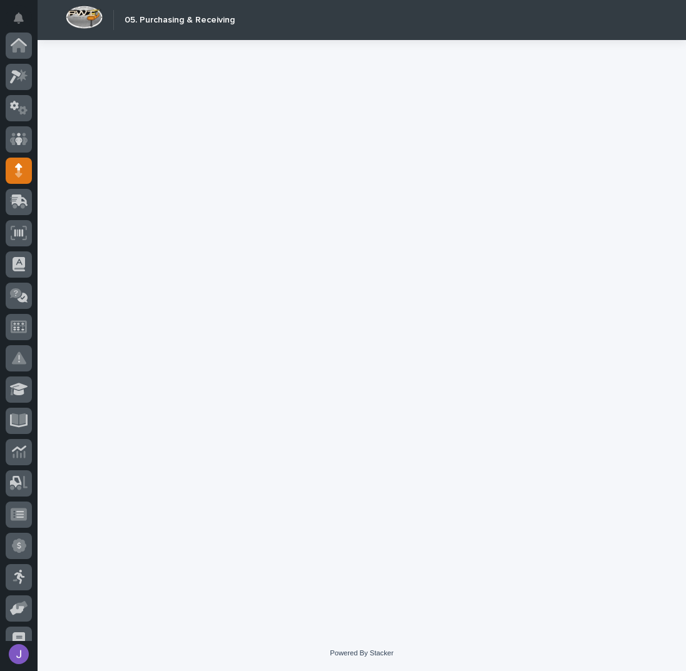
scroll to position [125, 0]
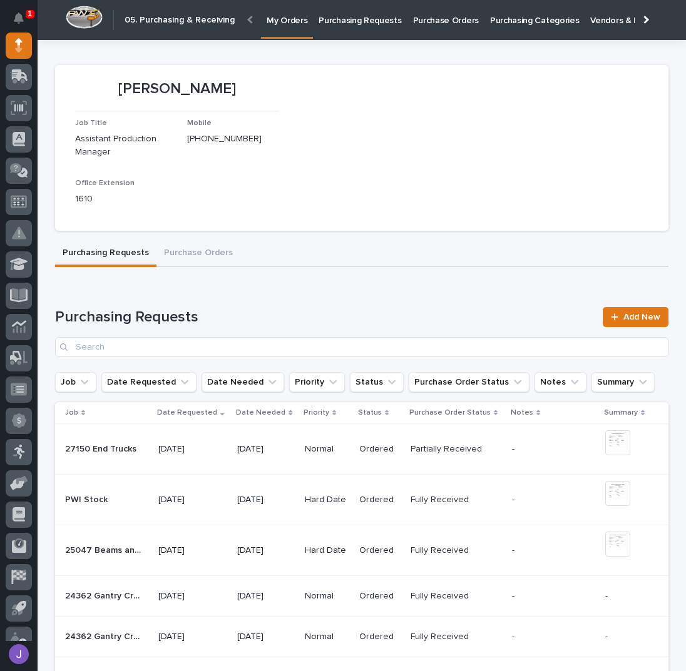
click at [365, 21] on p "Purchasing Requests" at bounding box center [359, 13] width 83 height 26
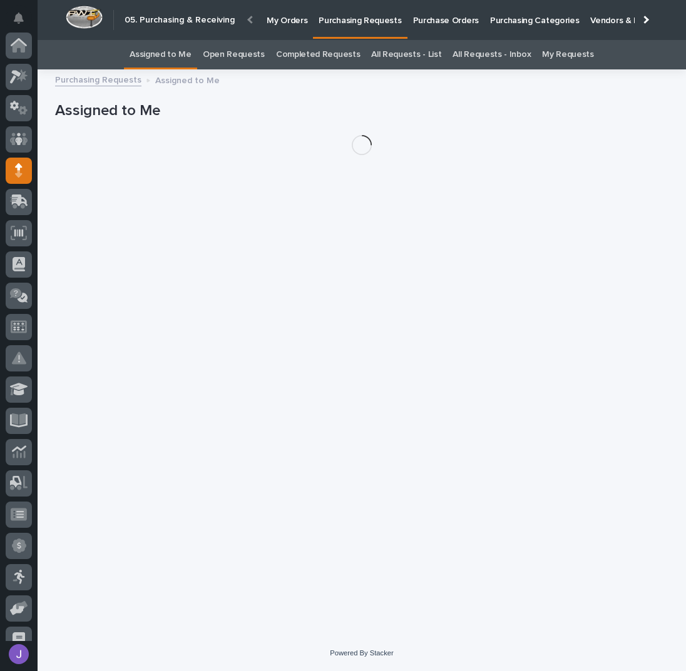
scroll to position [125, 0]
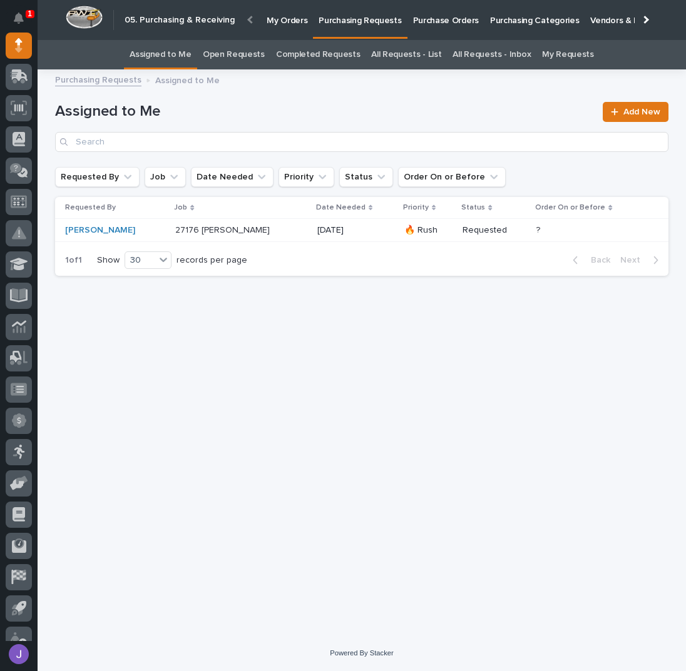
click at [276, 236] on div "27176 Jib Crane 27176 [PERSON_NAME]" at bounding box center [241, 230] width 132 height 21
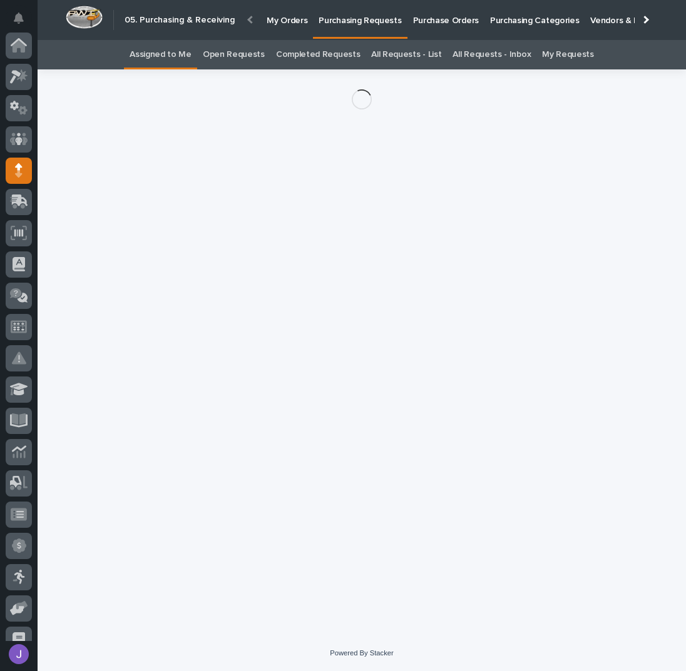
scroll to position [125, 0]
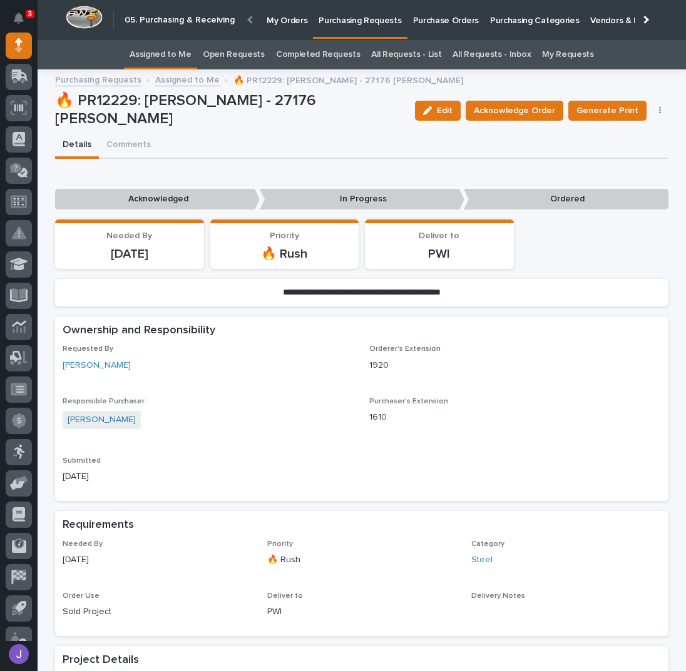
click at [248, 161] on div "**********" at bounding box center [361, 664] width 613 height 1007
click at [266, 140] on div "Details Comments" at bounding box center [361, 146] width 613 height 26
click at [536, 114] on span "Acknowledge Order" at bounding box center [514, 110] width 81 height 15
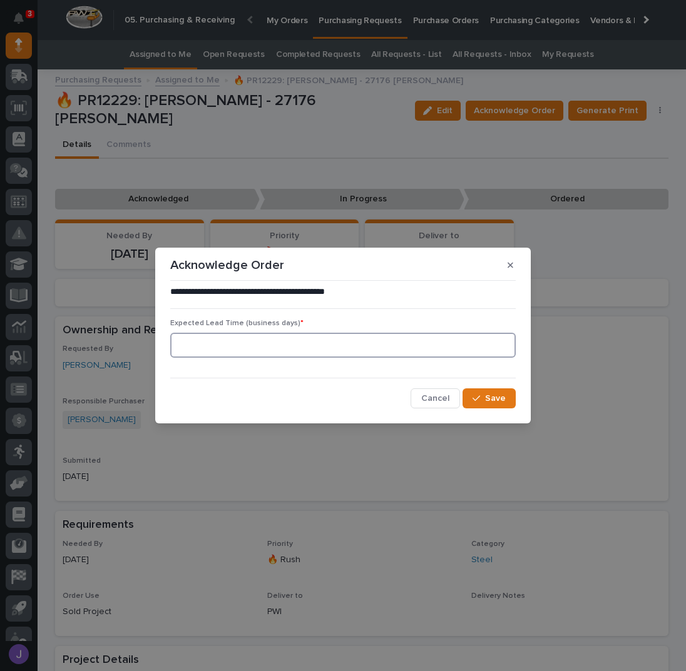
click at [220, 343] on input at bounding box center [342, 345] width 345 height 25
type input "0"
click at [486, 395] on button "Save" at bounding box center [488, 399] width 53 height 20
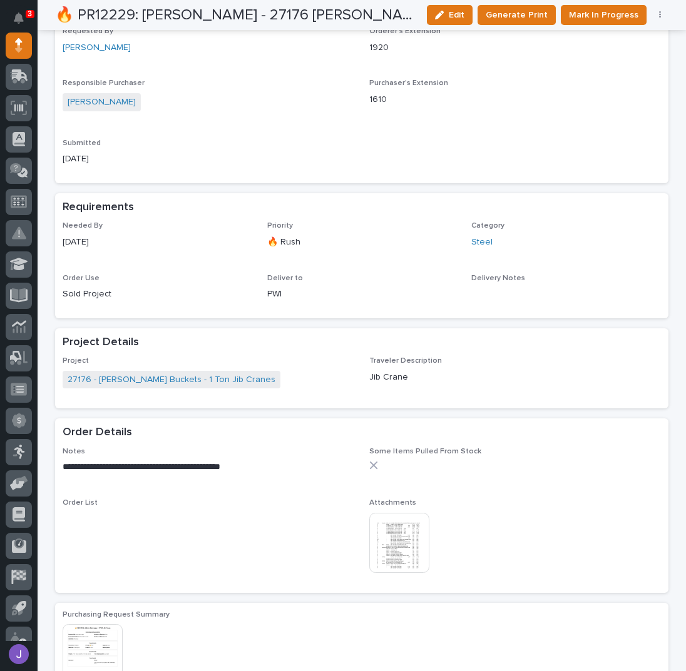
scroll to position [417, 0]
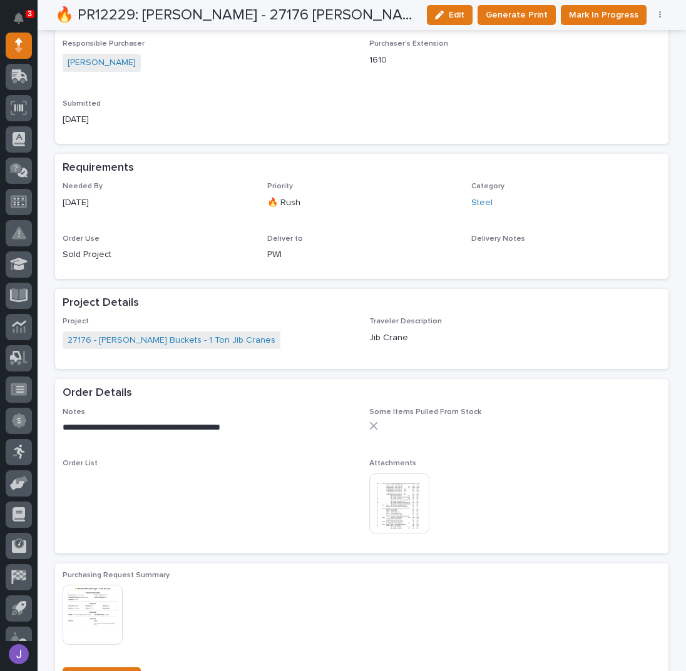
click at [395, 498] on img at bounding box center [399, 504] width 60 height 60
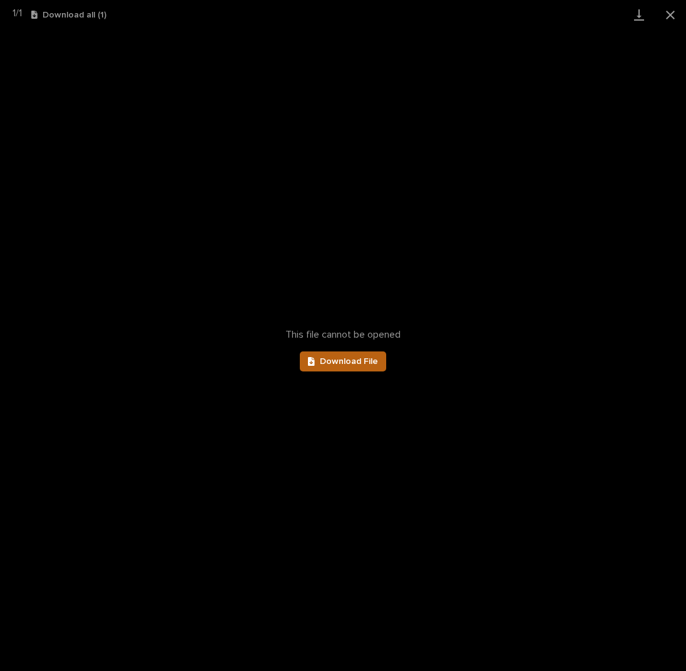
click at [351, 361] on span "Download File" at bounding box center [349, 361] width 58 height 9
click at [674, 14] on button "Close gallery" at bounding box center [669, 14] width 31 height 29
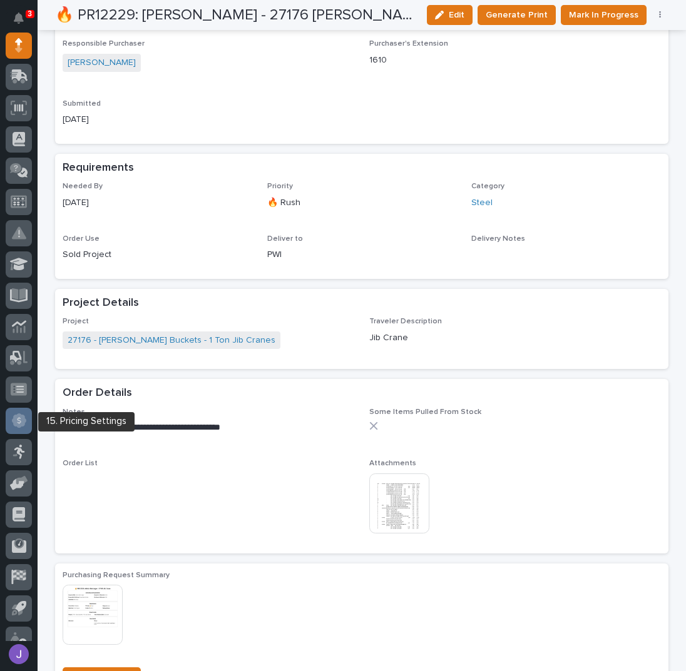
click at [17, 427] on icon at bounding box center [19, 421] width 14 height 14
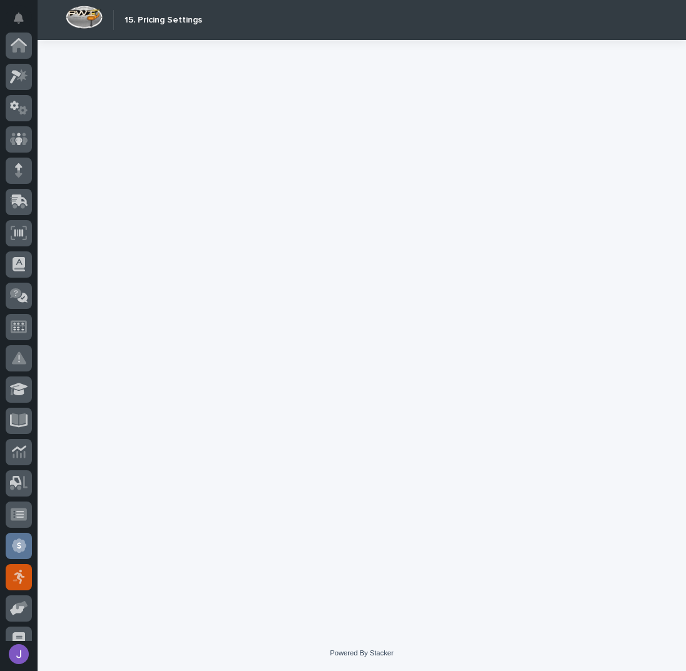
scroll to position [141, 0]
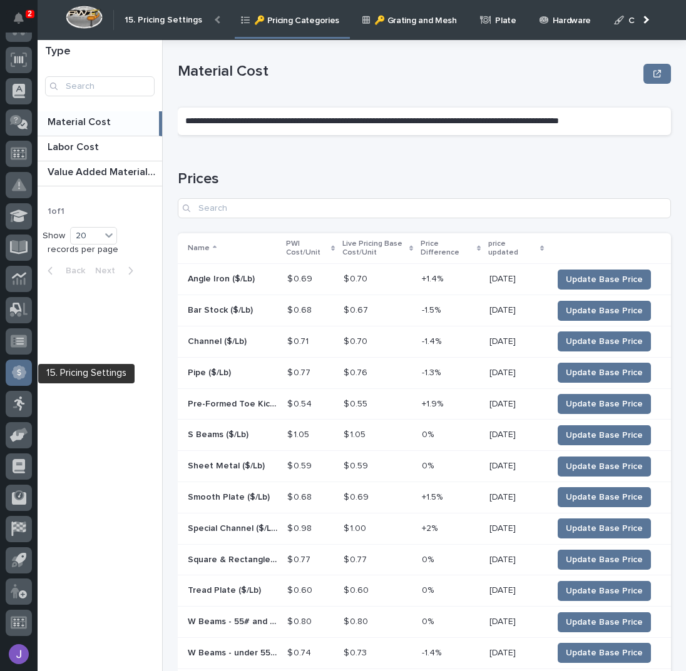
click at [24, 375] on icon at bounding box center [19, 372] width 14 height 14
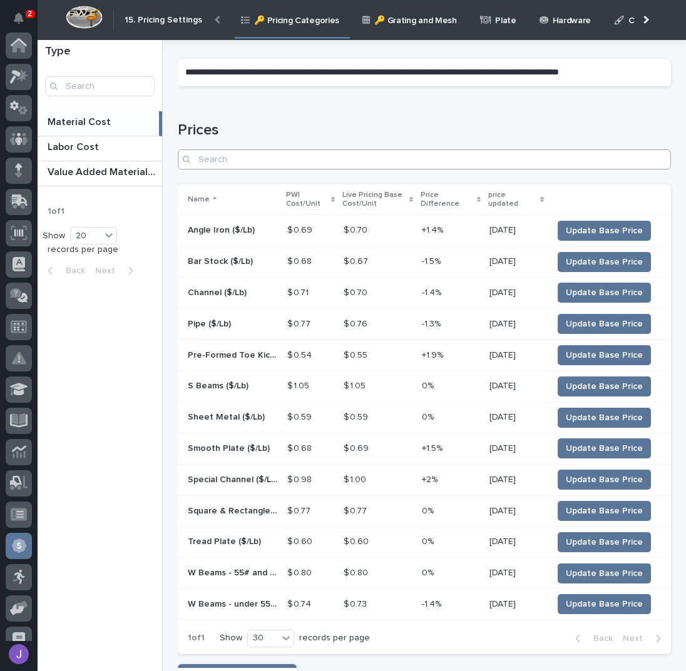
scroll to position [133, 0]
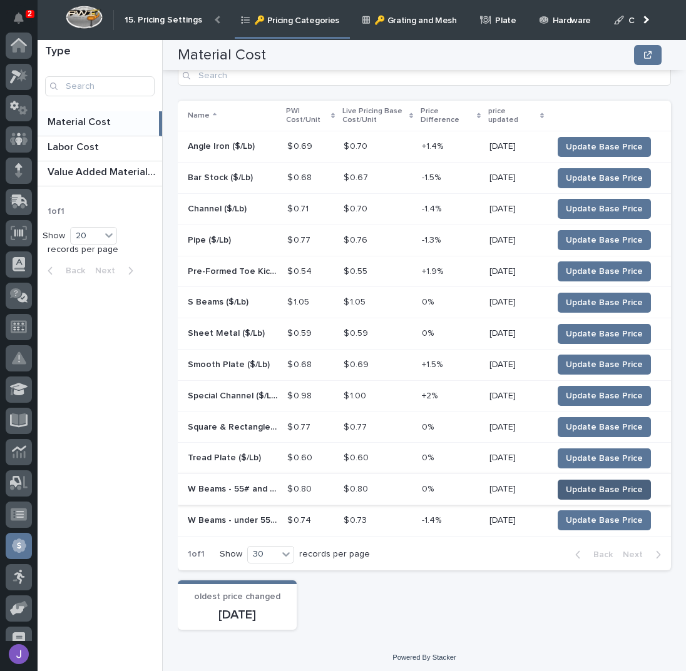
click at [567, 485] on span "Update Base Price" at bounding box center [604, 490] width 77 height 13
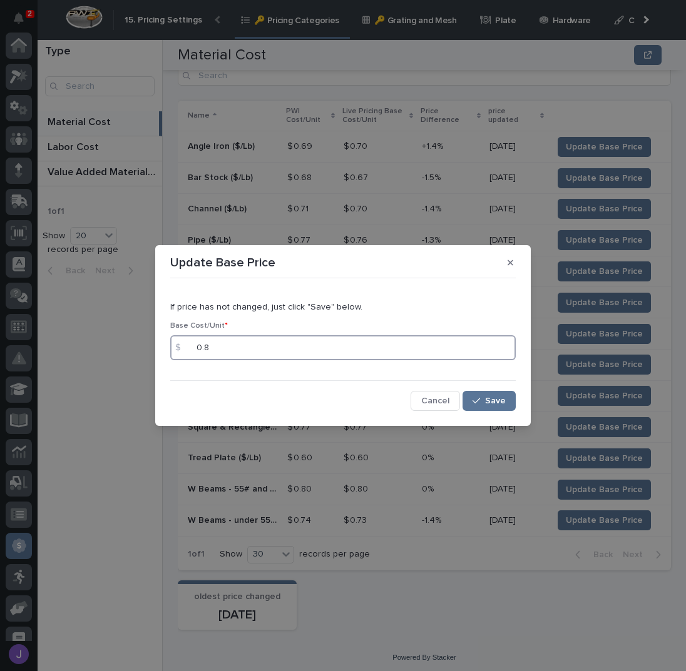
click at [221, 355] on input "0.8" at bounding box center [342, 347] width 345 height 25
type input "0.82"
click at [484, 400] on div "button" at bounding box center [478, 401] width 13 height 9
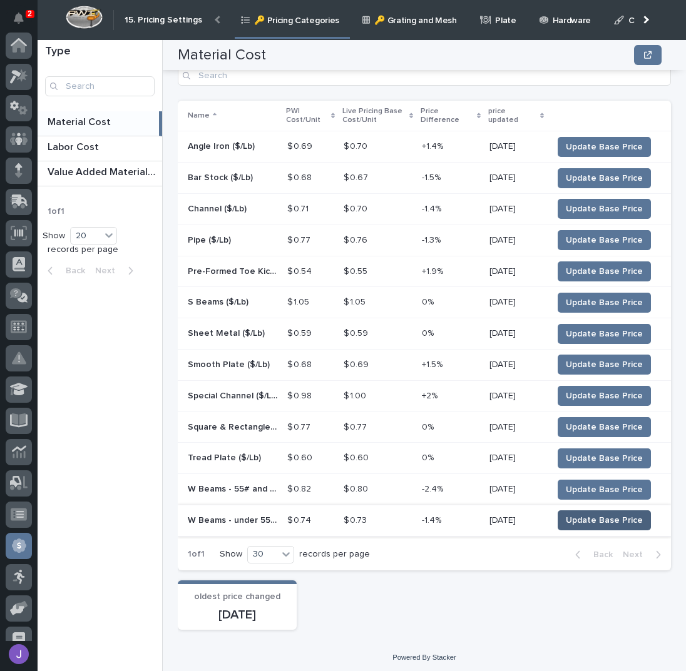
click at [589, 516] on span "Update Base Price" at bounding box center [604, 520] width 77 height 13
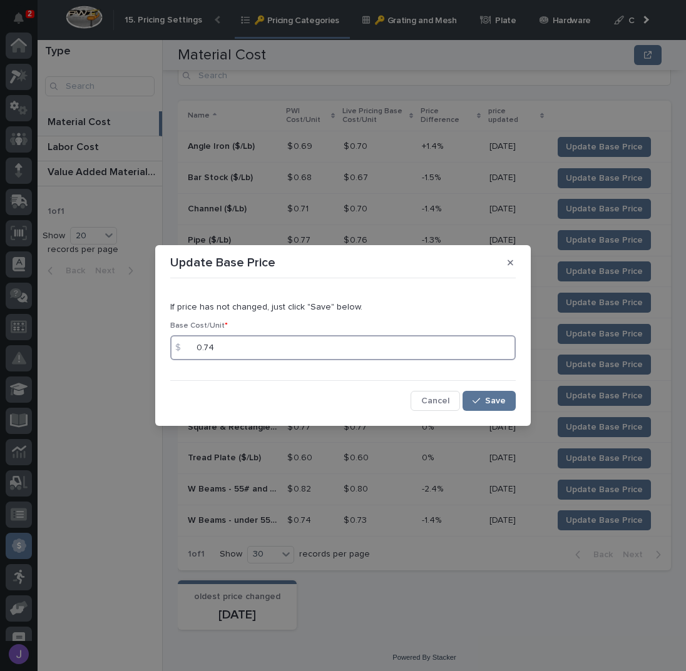
click at [226, 347] on input "0.74" at bounding box center [342, 347] width 345 height 25
type input "0.76"
click at [479, 400] on icon "button" at bounding box center [476, 402] width 8 height 6
